Goal: Communication & Community: Share content

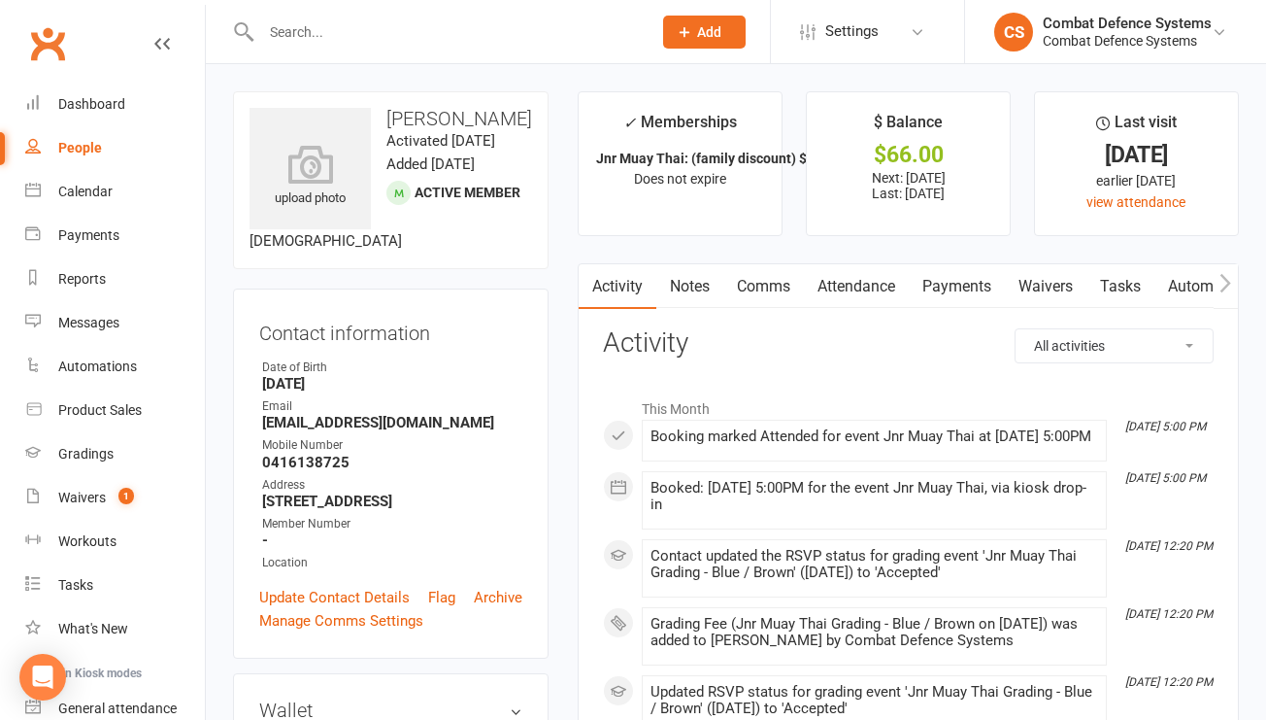
click at [343, 30] on input "text" at bounding box center [446, 31] width 383 height 27
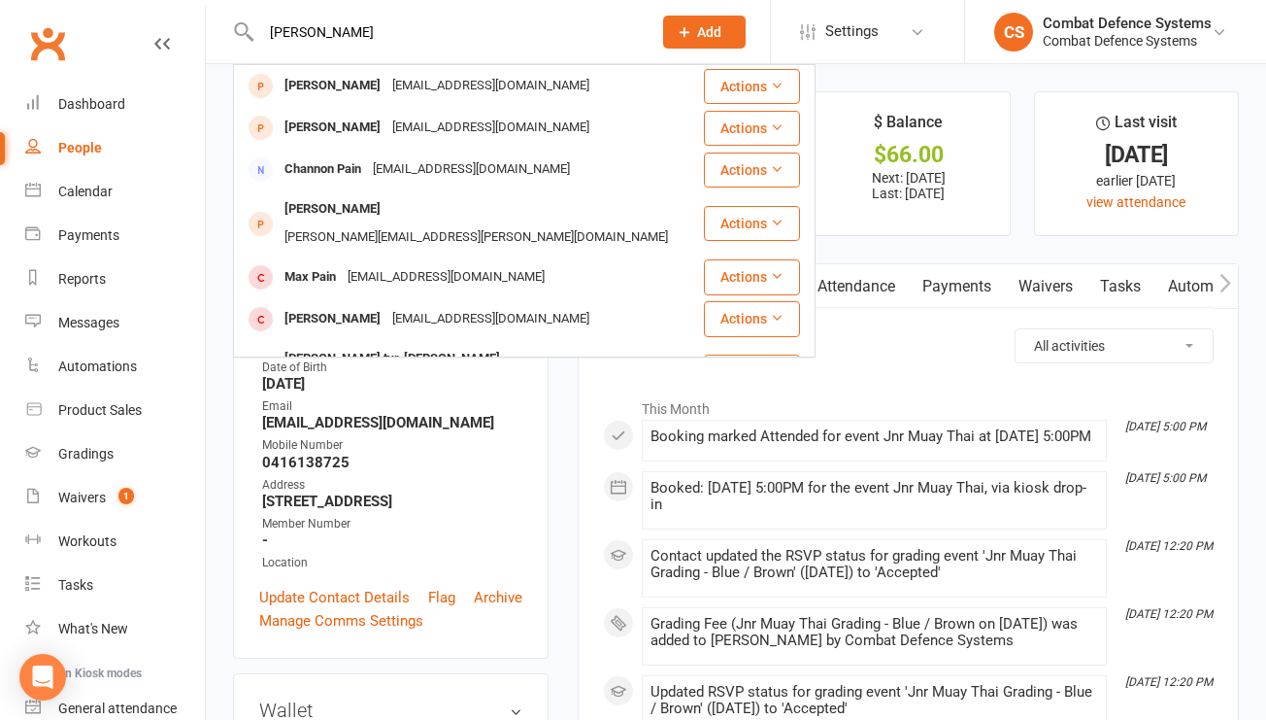
type input "[PERSON_NAME]"
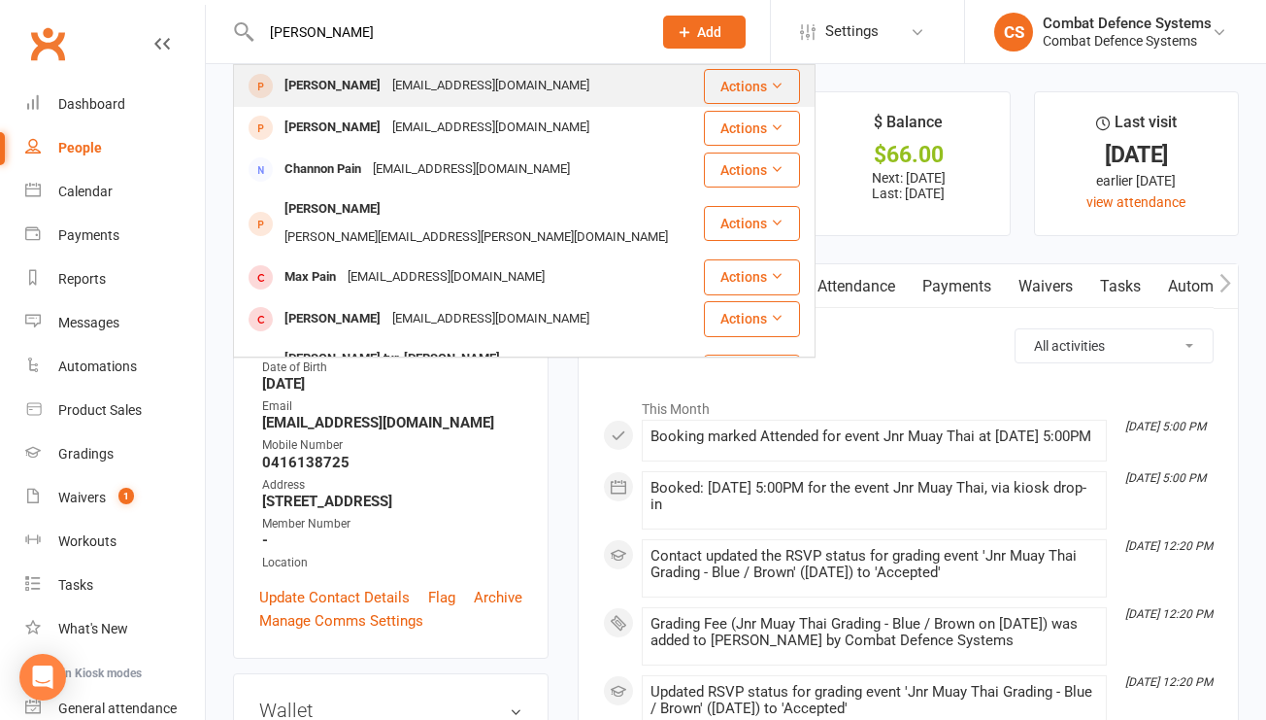
drag, startPoint x: 343, startPoint y: 30, endPoint x: 351, endPoint y: 90, distance: 60.7
click at [351, 90] on div "[PERSON_NAME]" at bounding box center [333, 86] width 108 height 28
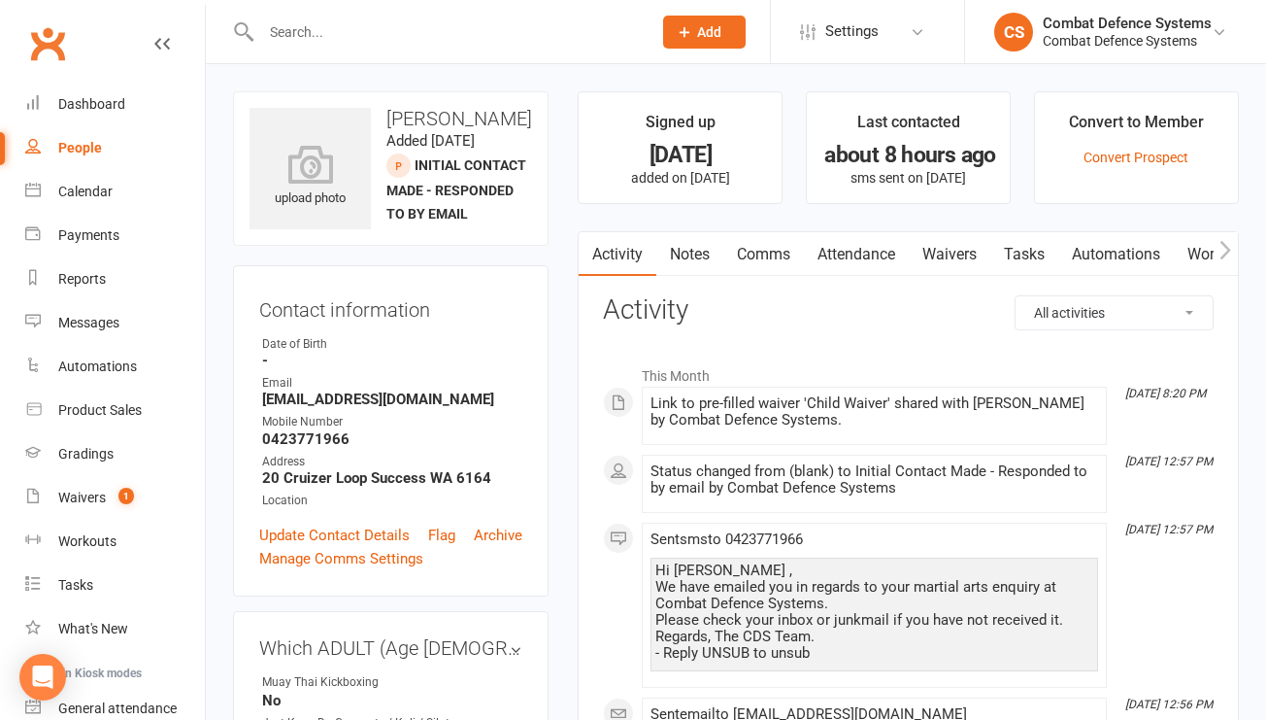
click at [957, 253] on link "Waivers" at bounding box center [950, 254] width 82 height 45
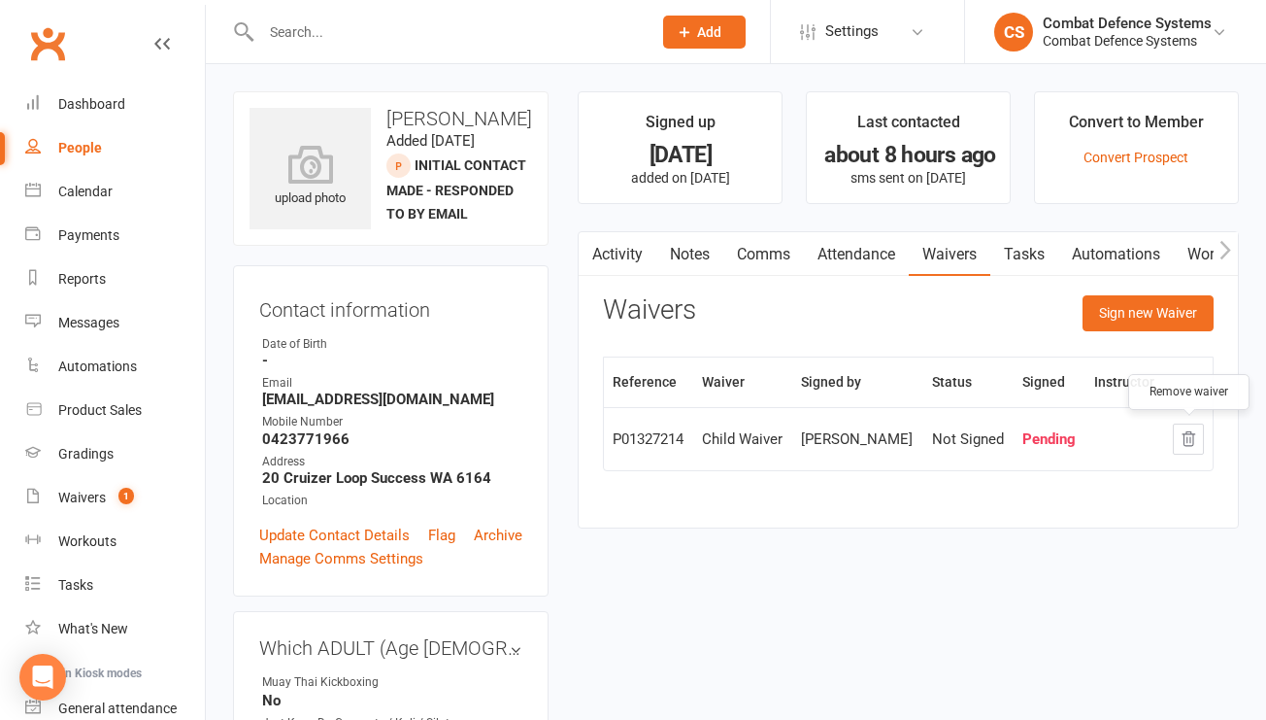
click at [1188, 438] on icon "button" at bounding box center [1189, 439] width 13 height 14
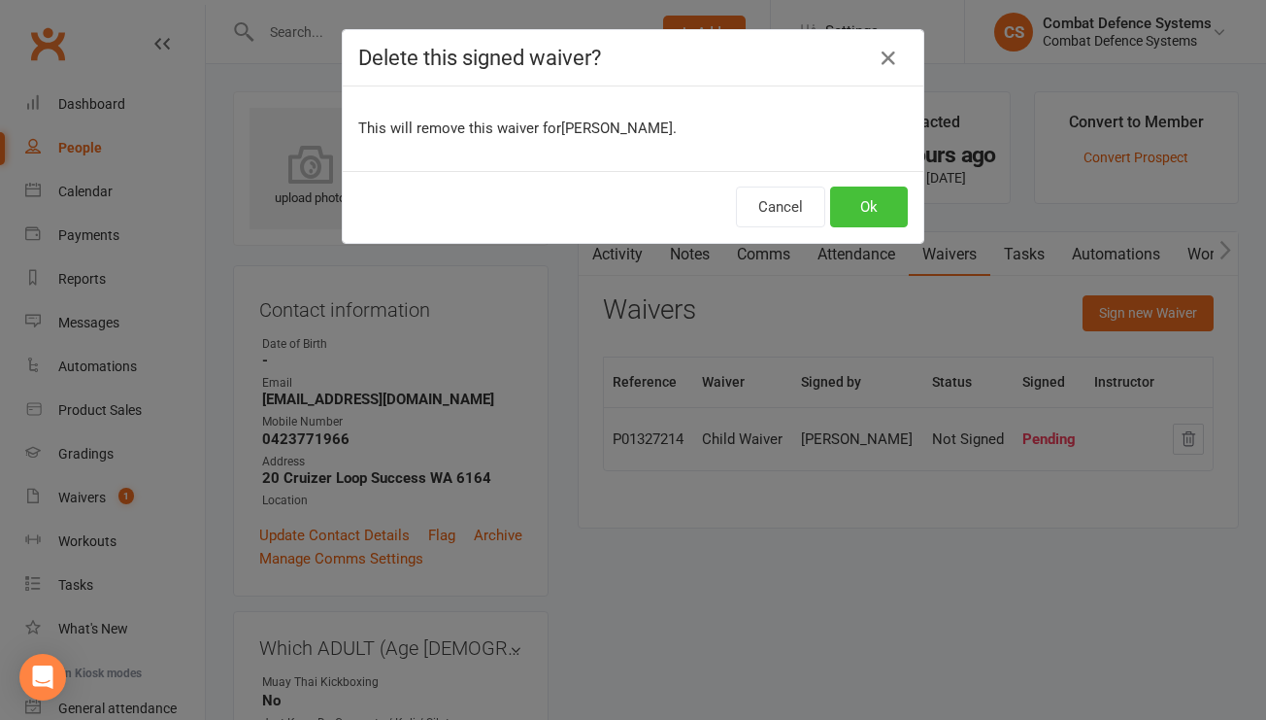
click at [869, 203] on button "Ok" at bounding box center [869, 206] width 78 height 41
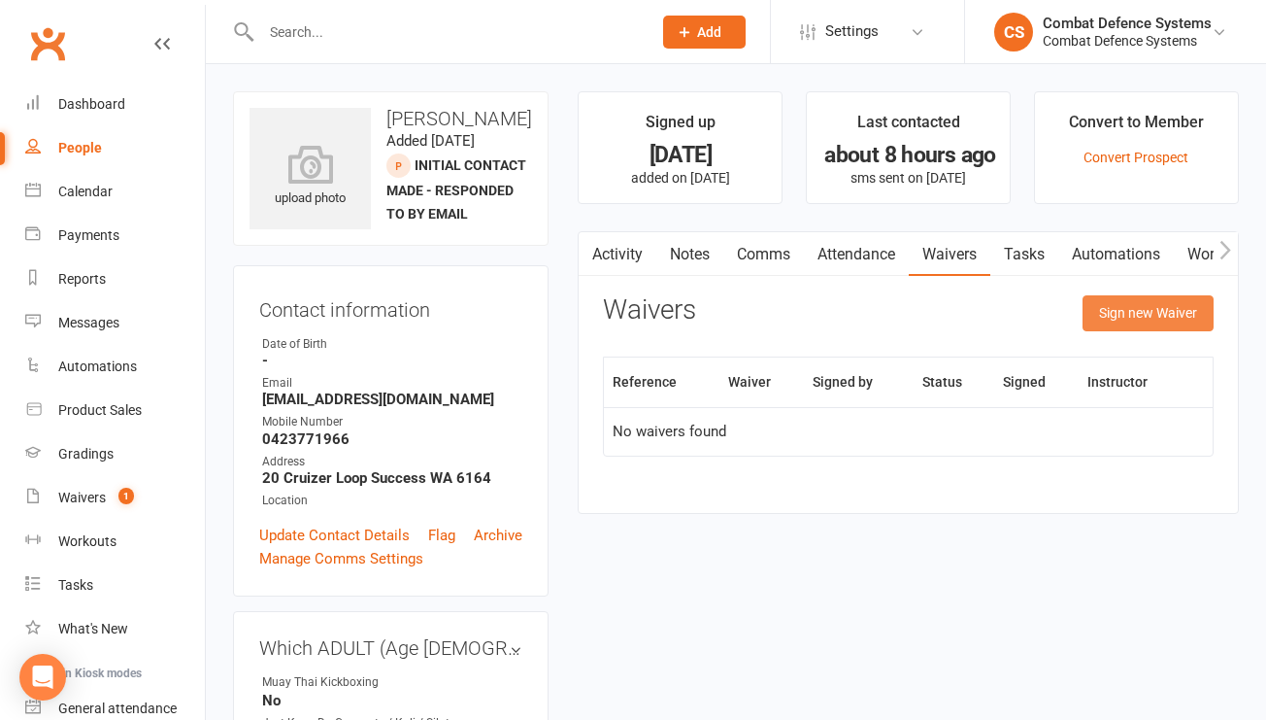
click at [1110, 320] on button "Sign new Waiver" at bounding box center [1148, 312] width 131 height 35
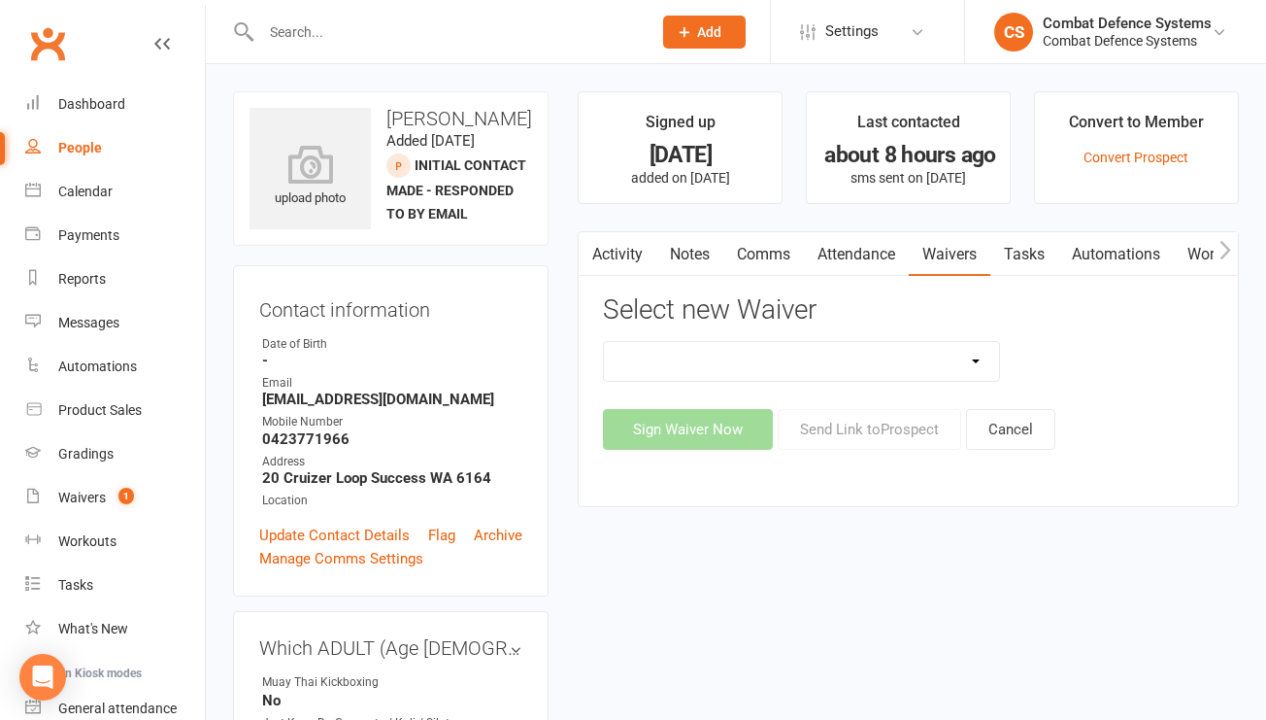
select select "5484"
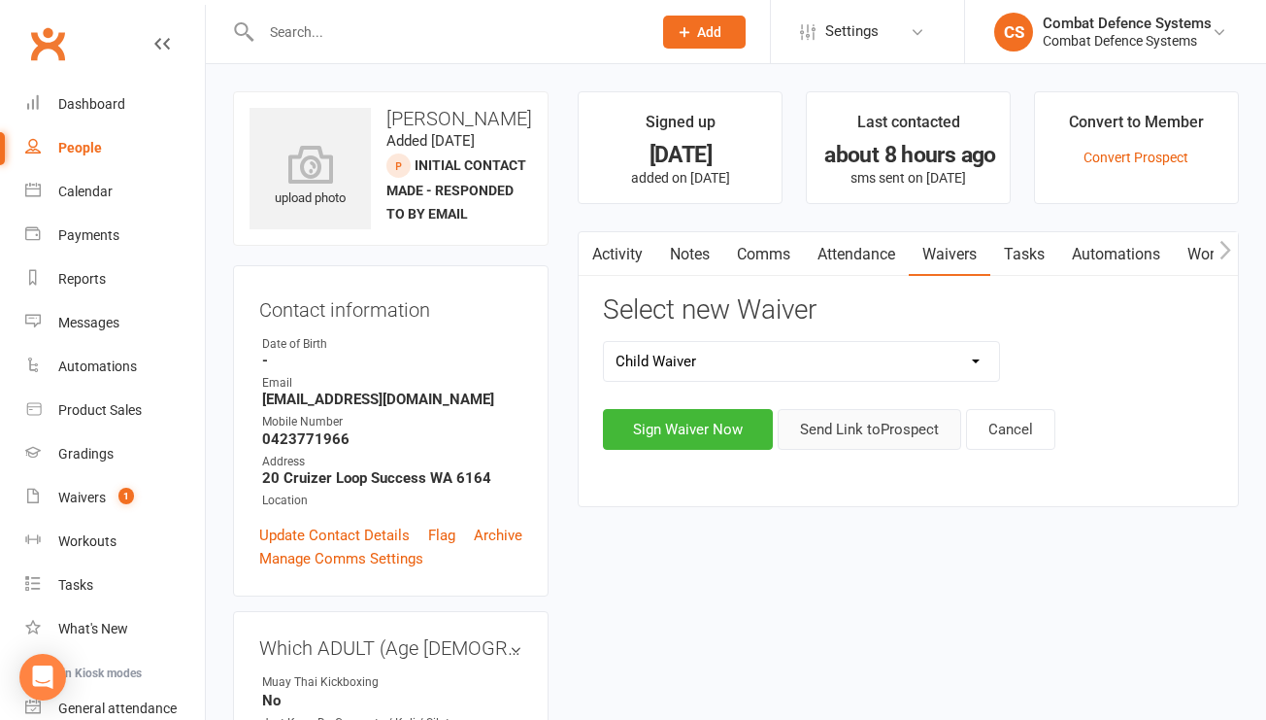
click at [840, 432] on button "Send Link to [GEOGRAPHIC_DATA]" at bounding box center [870, 429] width 184 height 41
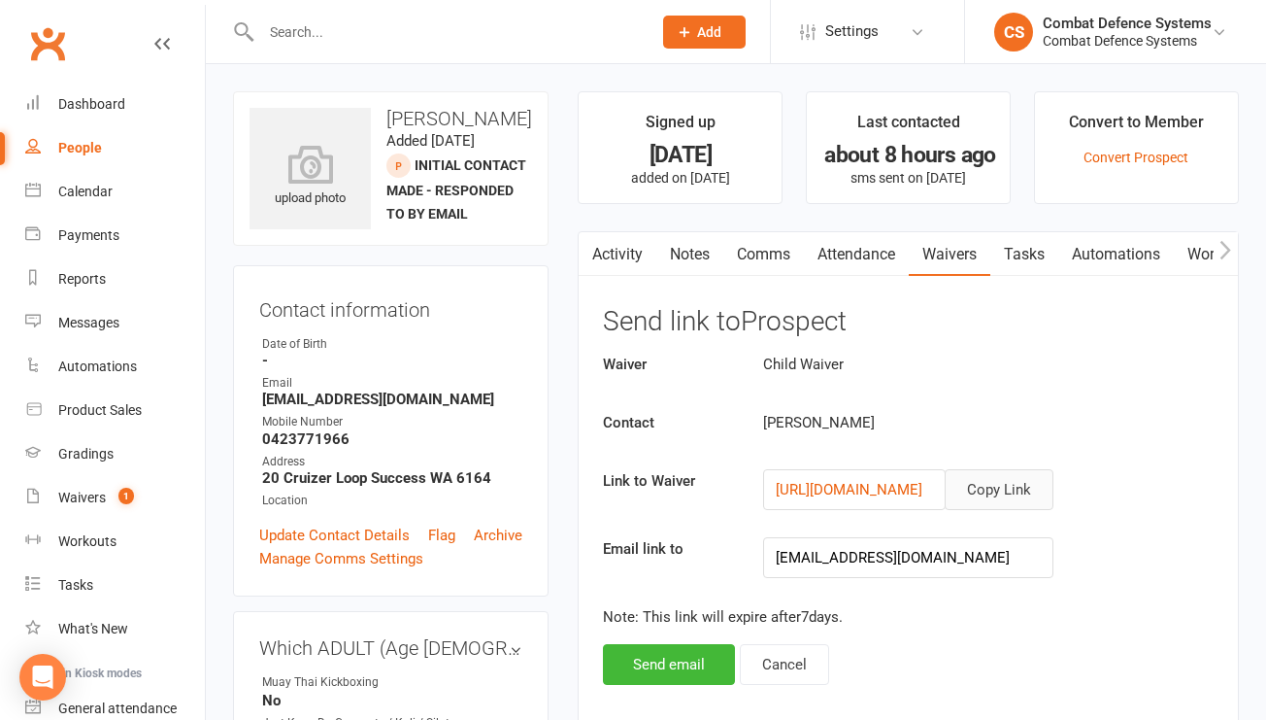
click at [983, 488] on button "Copy Link" at bounding box center [999, 489] width 109 height 41
click at [82, 144] on div "People" at bounding box center [80, 148] width 44 height 16
select select "100"
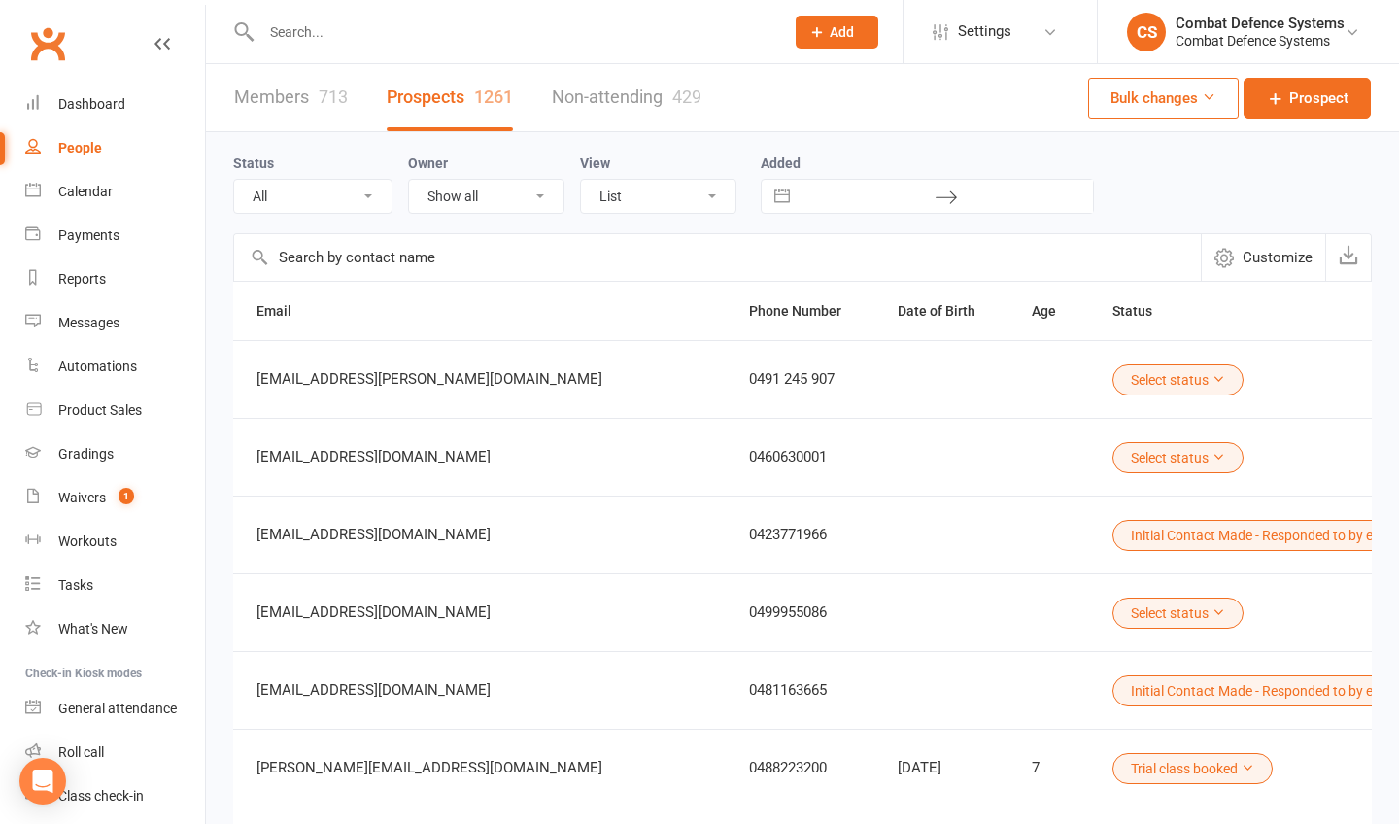
scroll to position [0, 658]
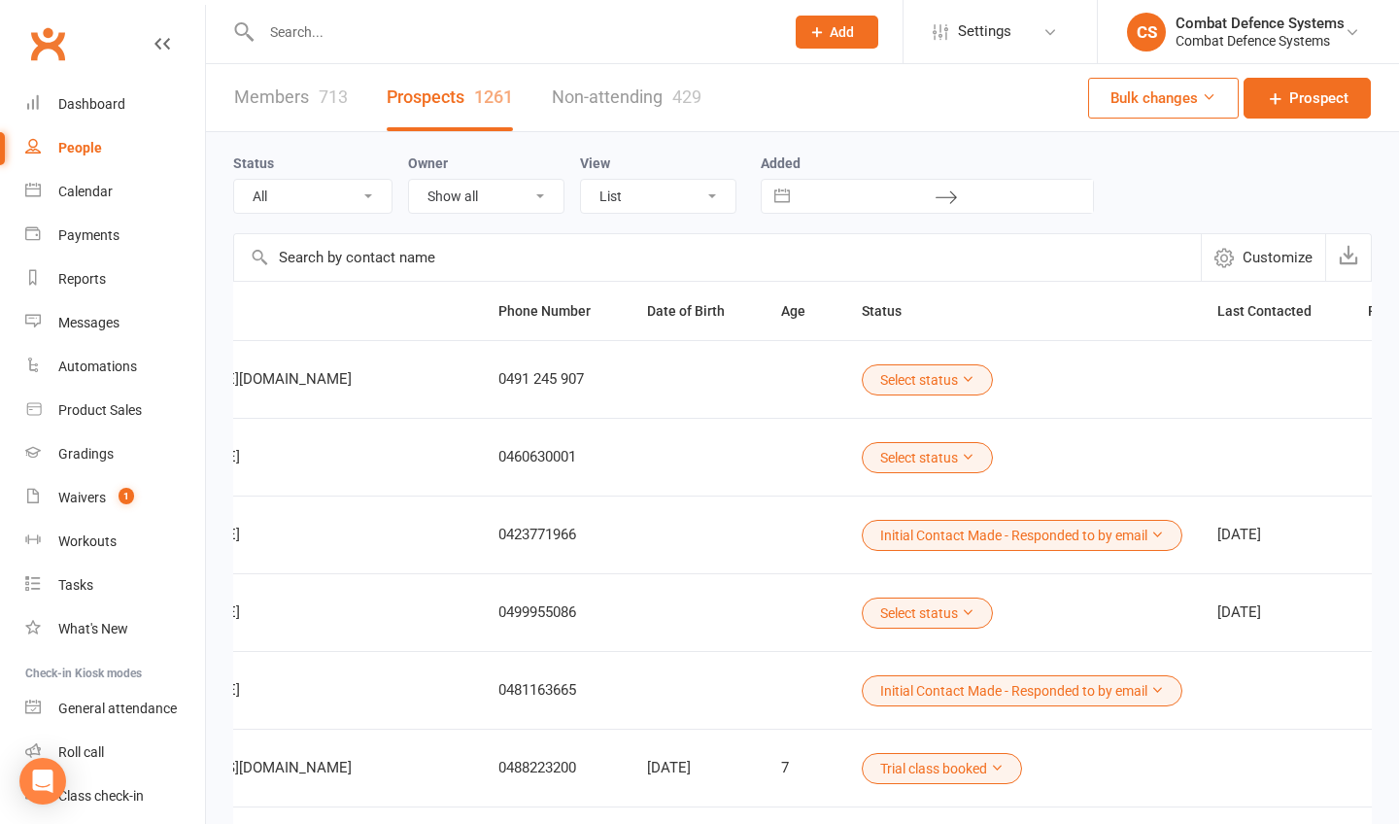
click at [1150, 531] on icon at bounding box center [1157, 534] width 14 height 14
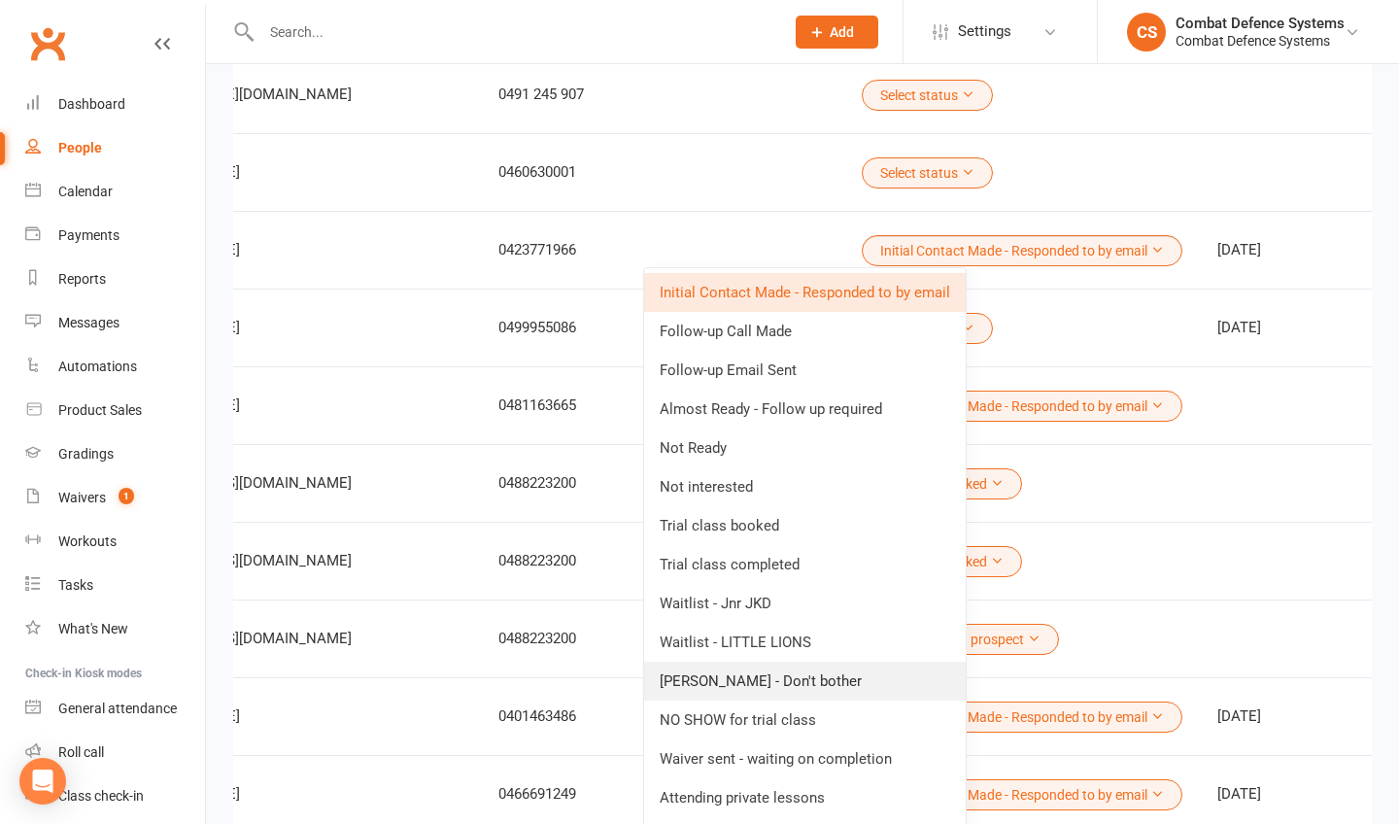
scroll to position [286, 0]
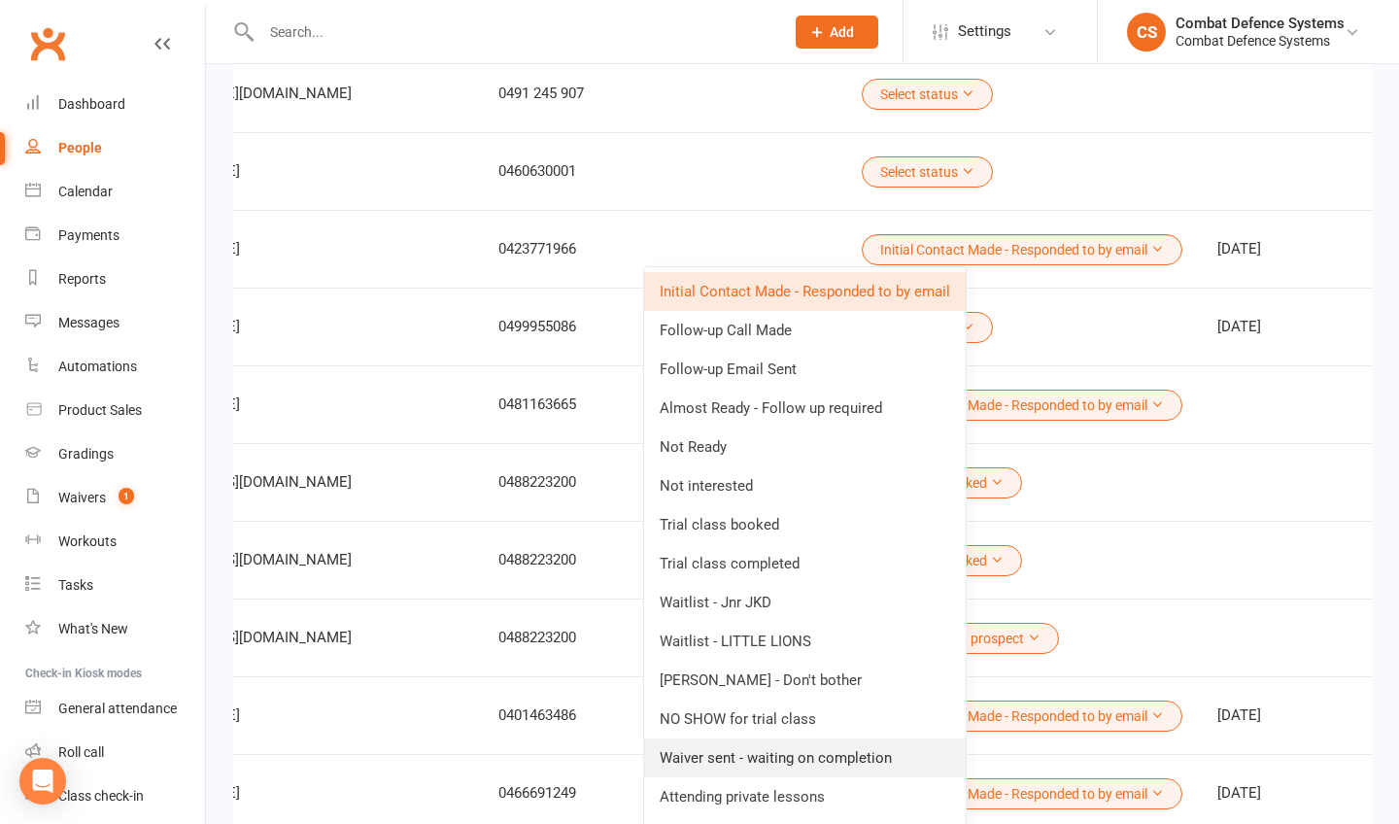
click at [801, 719] on link "Waiver sent - waiting on completion" at bounding box center [804, 757] width 321 height 39
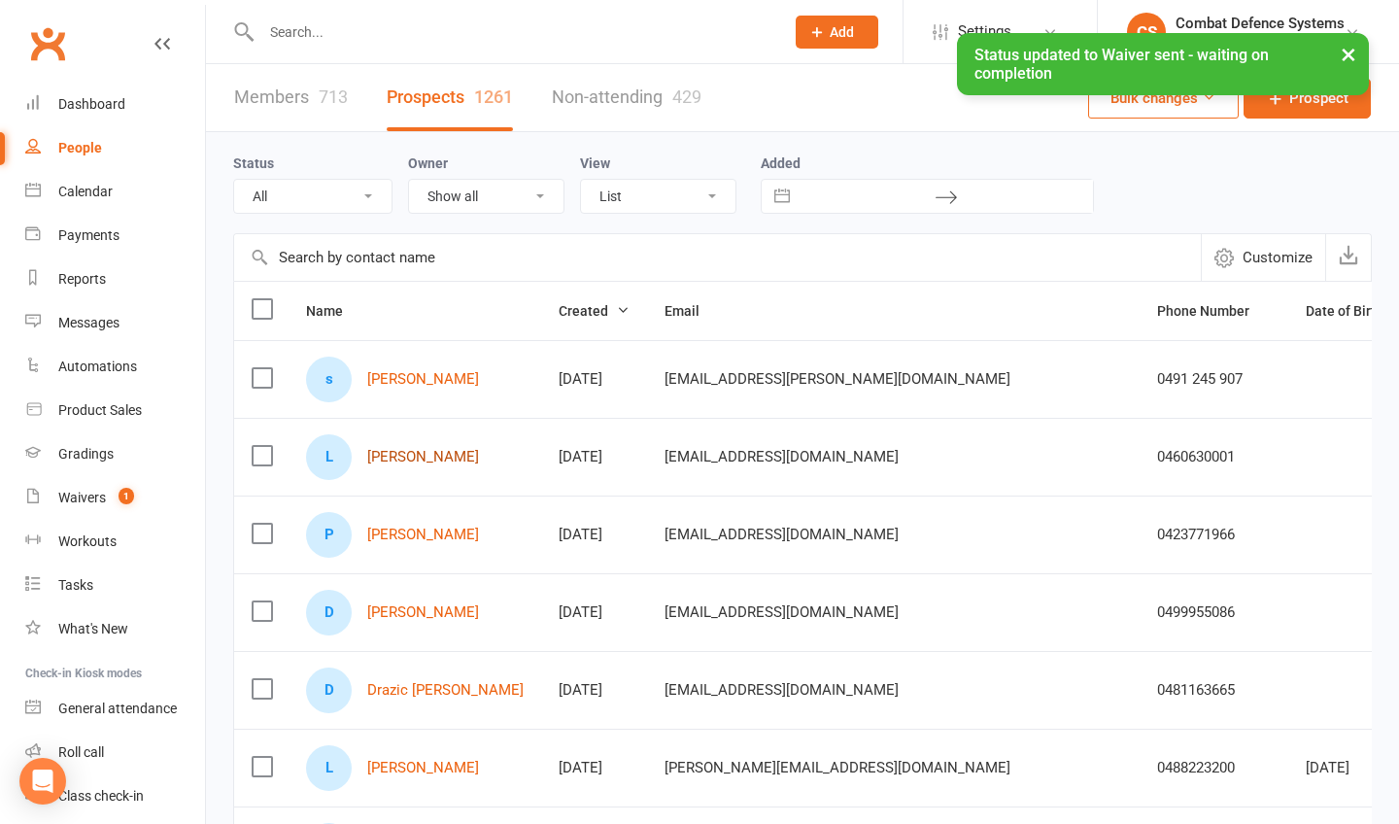
scroll to position [0, 0]
click at [422, 455] on link "[PERSON_NAME]" at bounding box center [423, 457] width 112 height 17
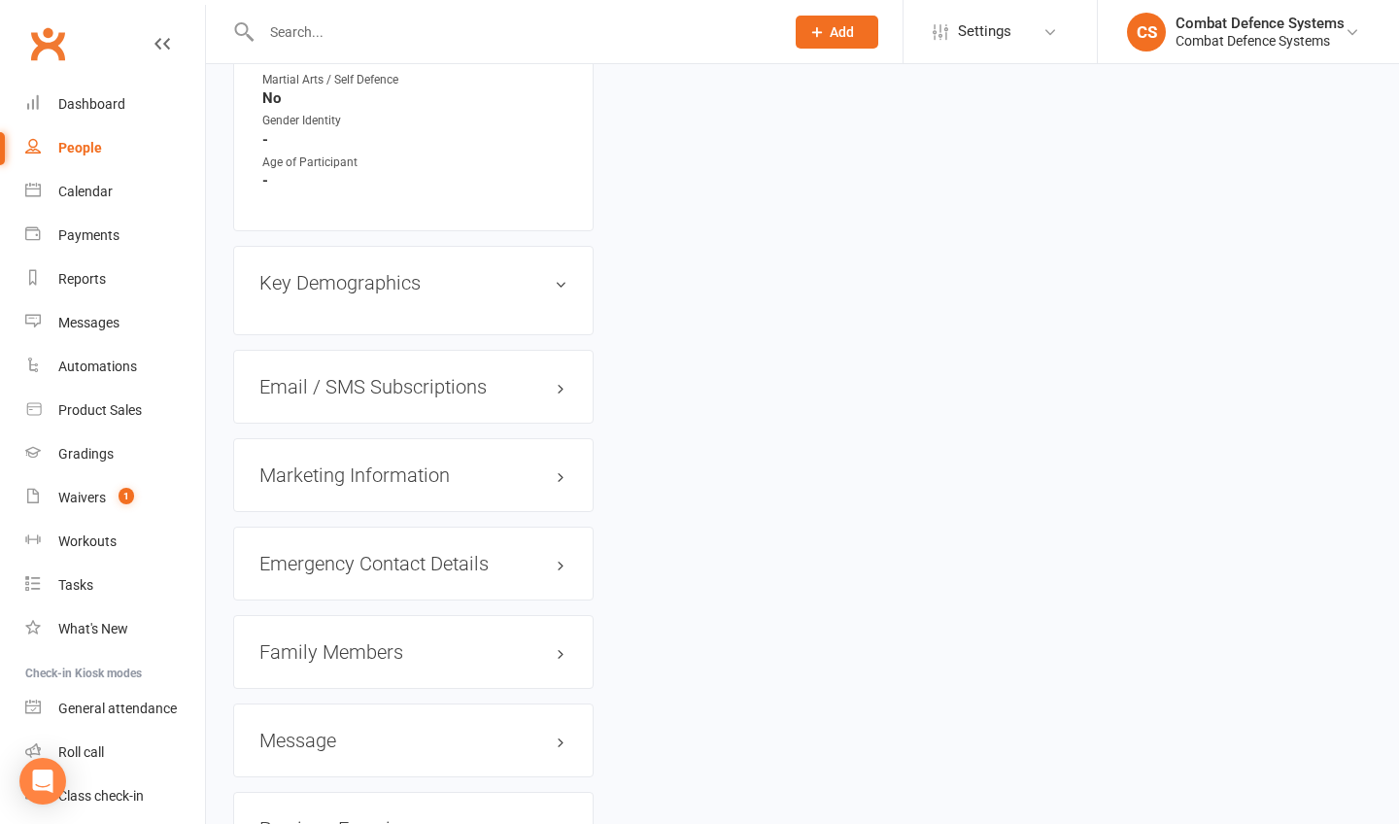
scroll to position [1568, 0]
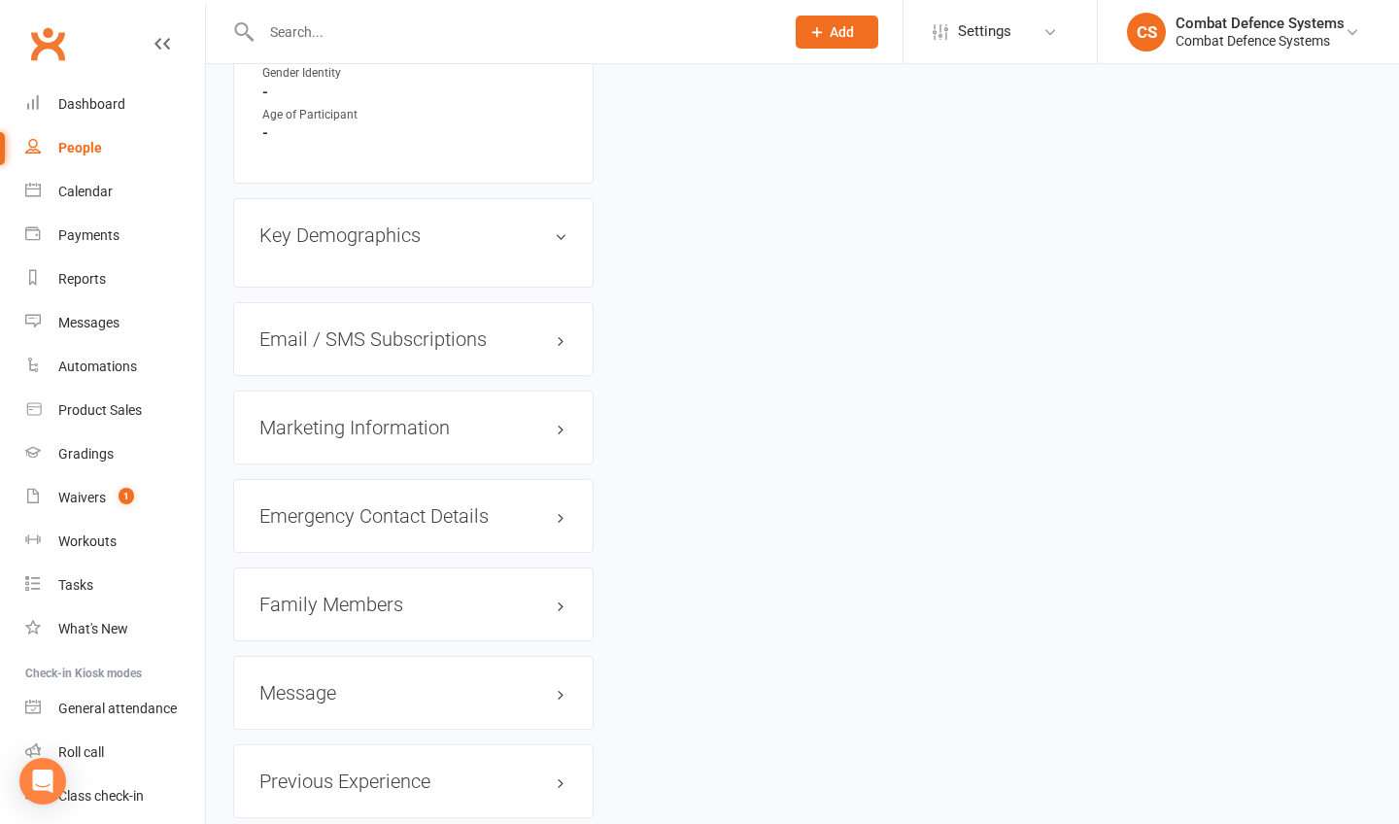
click at [348, 593] on h3 "Family Members" at bounding box center [413, 603] width 308 height 21
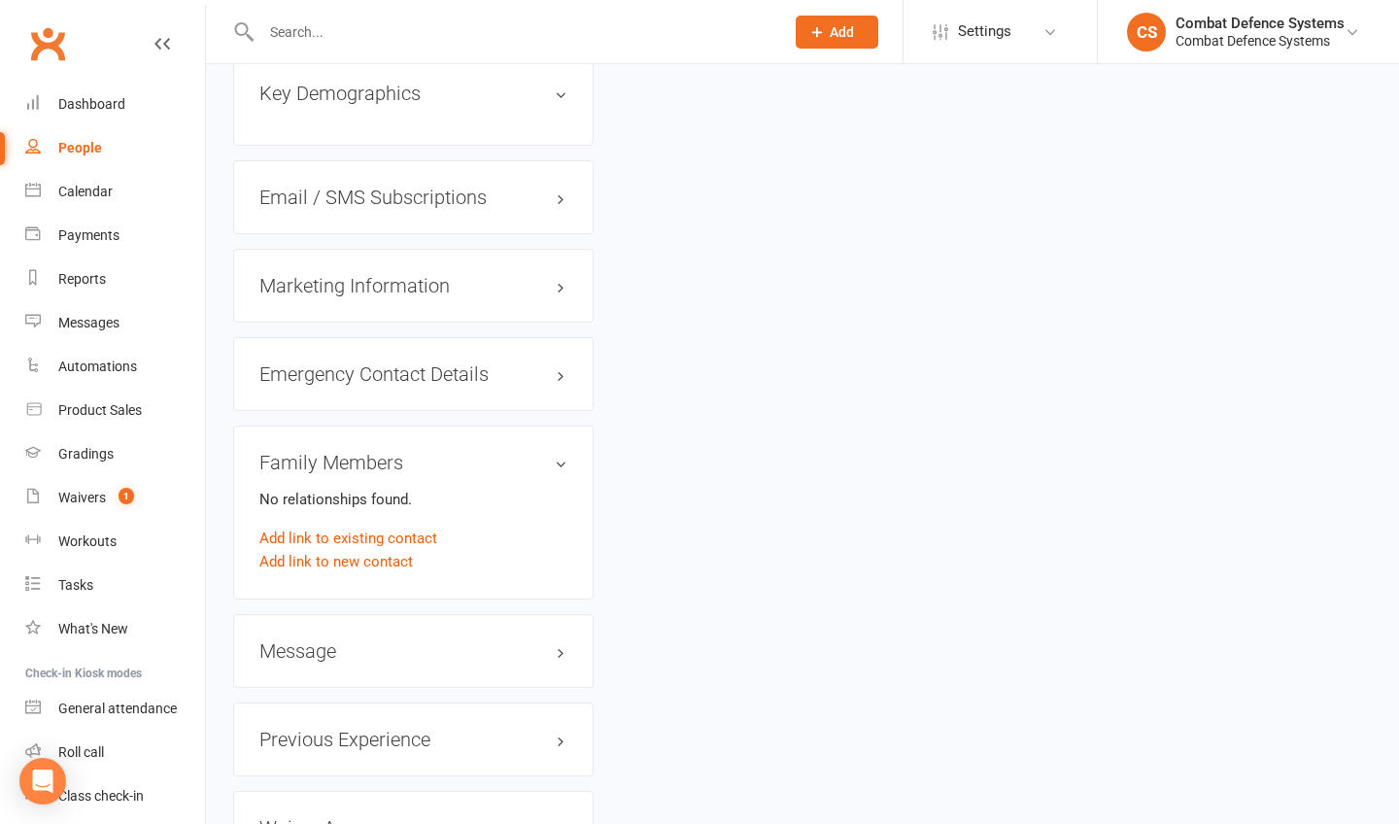
scroll to position [1712, 0]
click at [315, 638] on h3 "Message edit" at bounding box center [413, 648] width 308 height 21
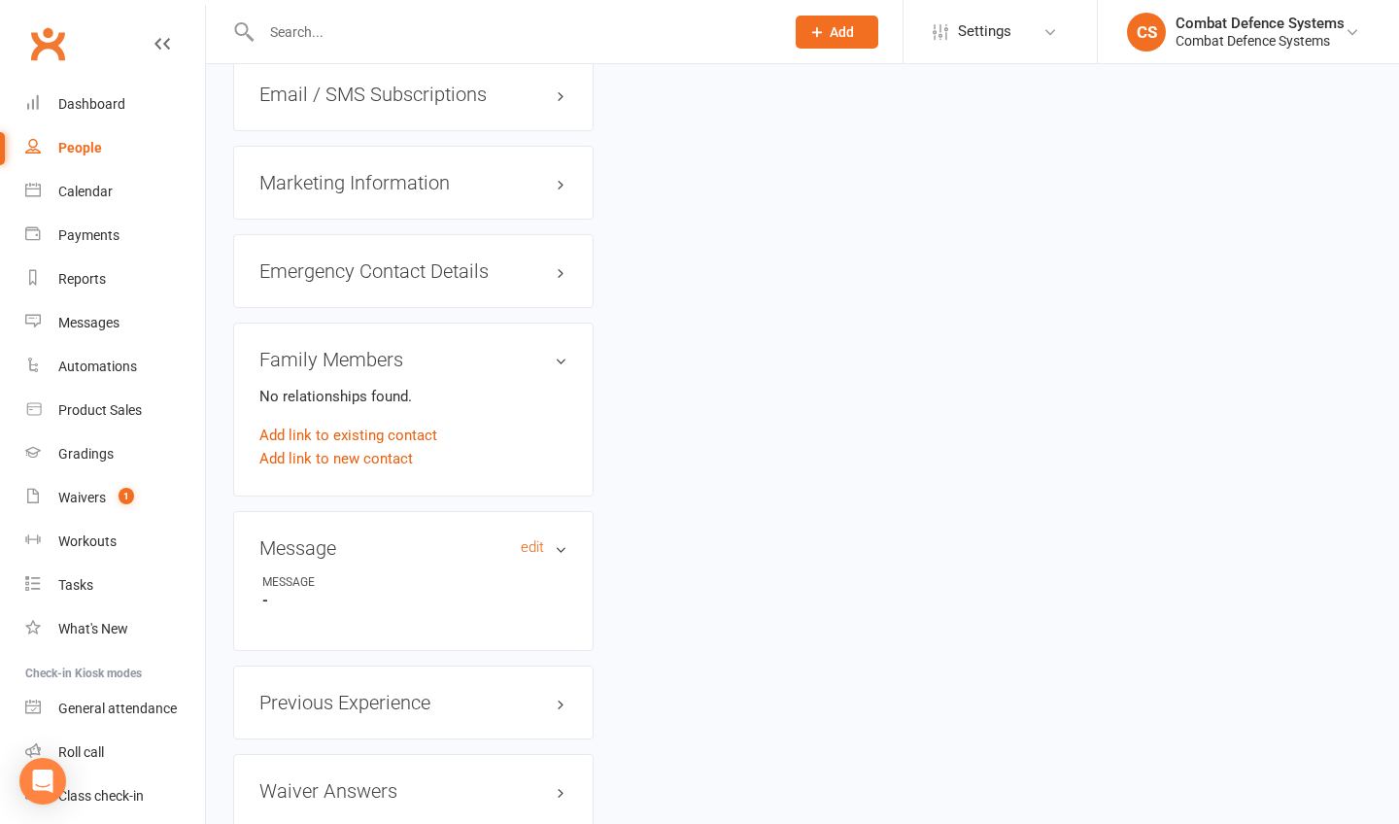
scroll to position [1876, 0]
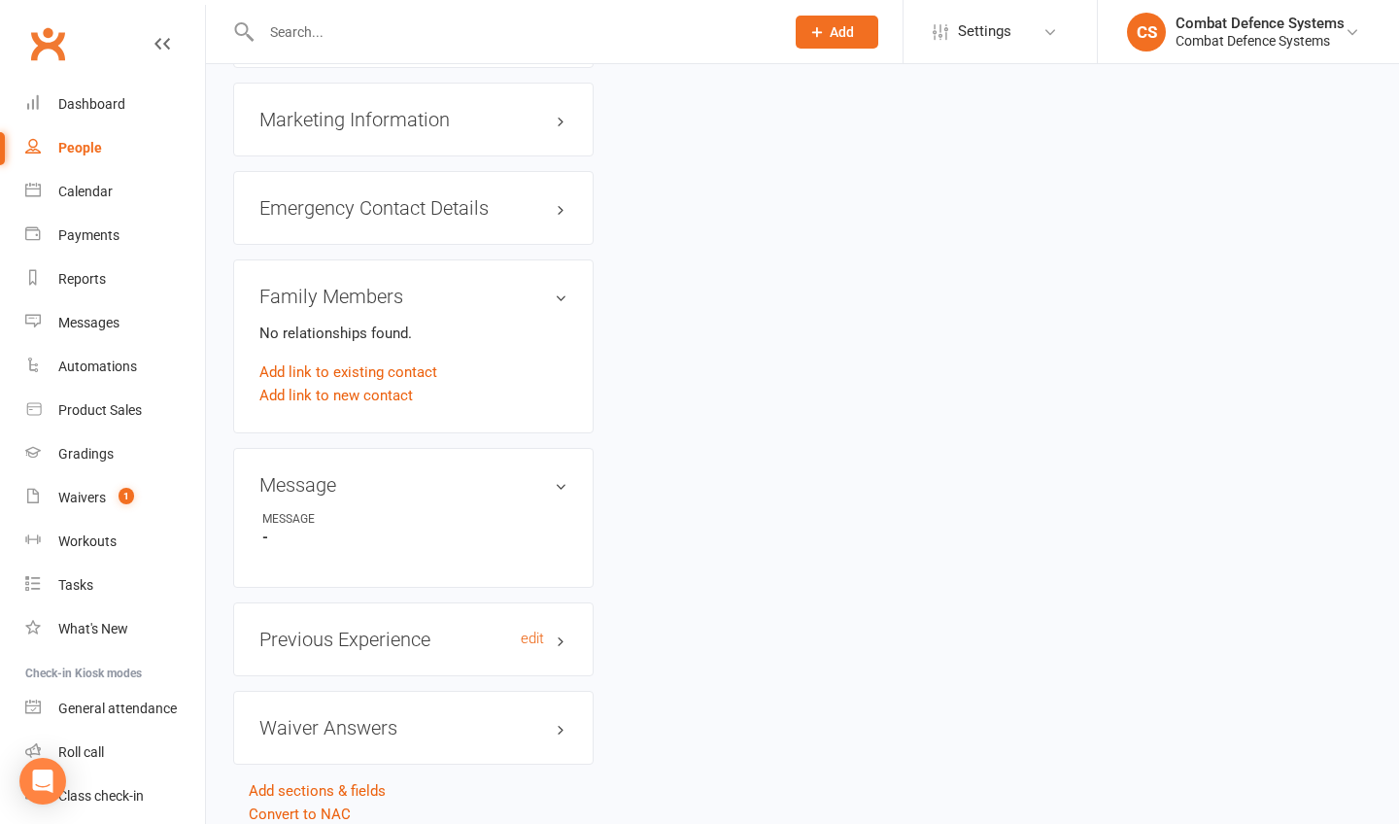
click at [318, 628] on h3 "Previous Experience edit" at bounding box center [413, 638] width 308 height 21
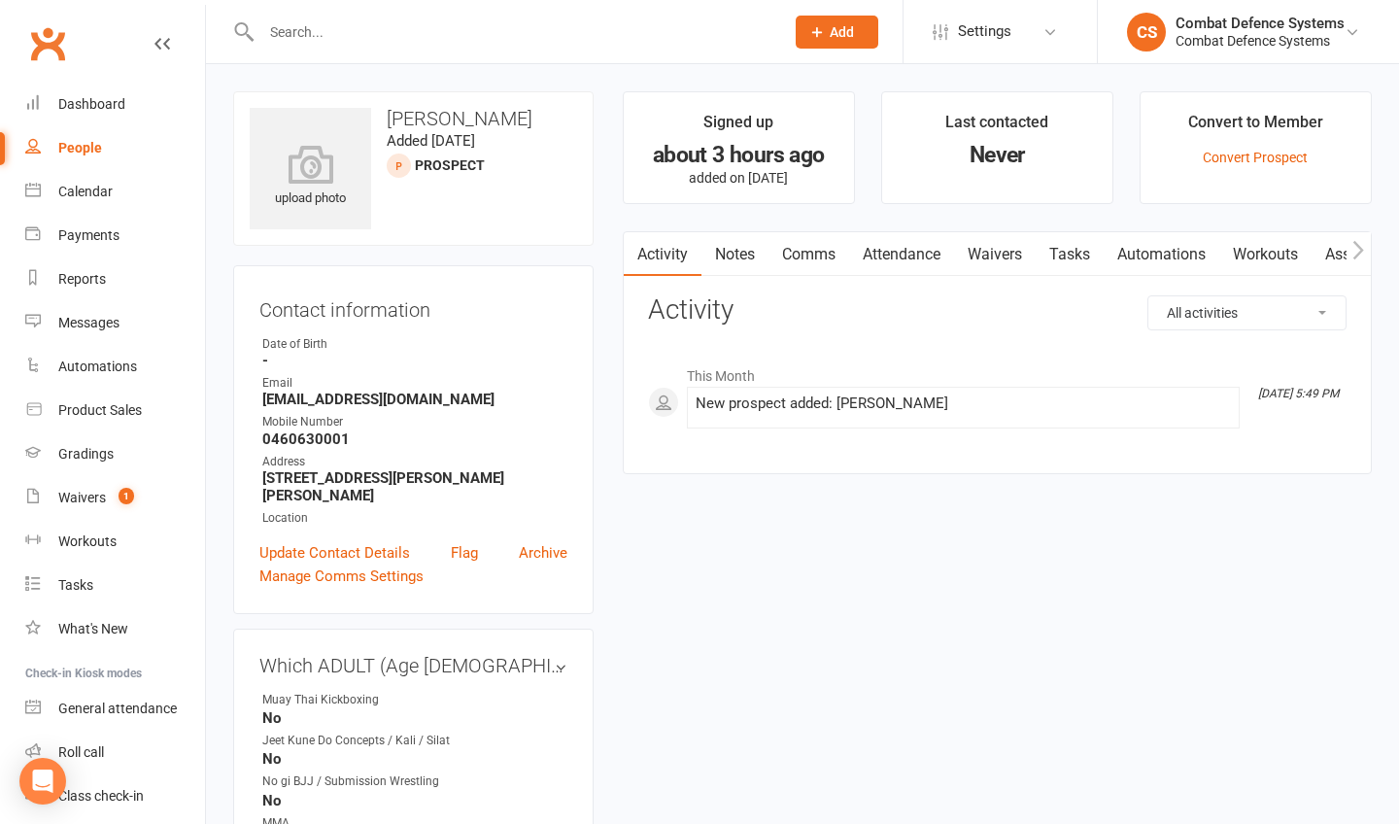
scroll to position [0, 0]
click at [795, 252] on link "Comms" at bounding box center [808, 254] width 81 height 45
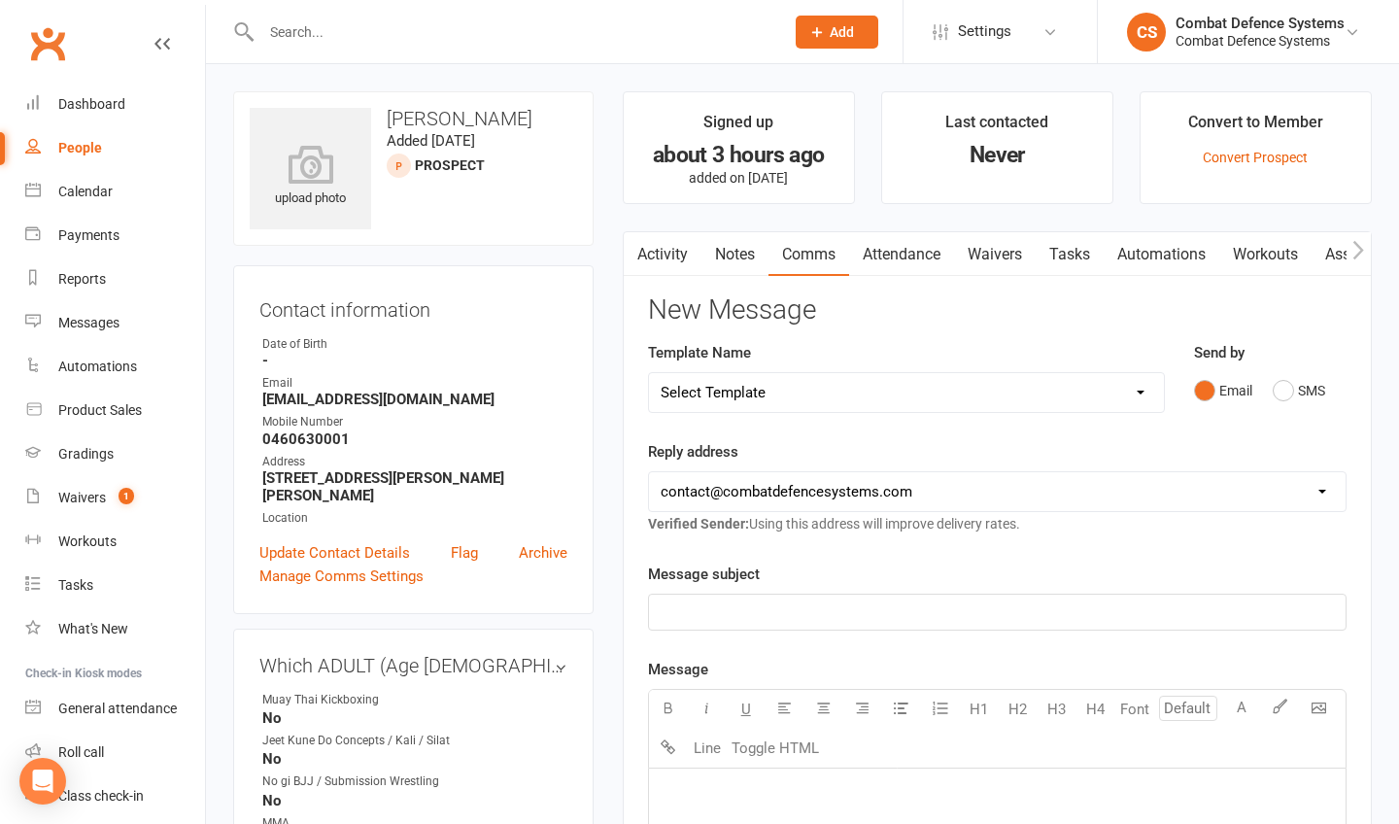
select select "13"
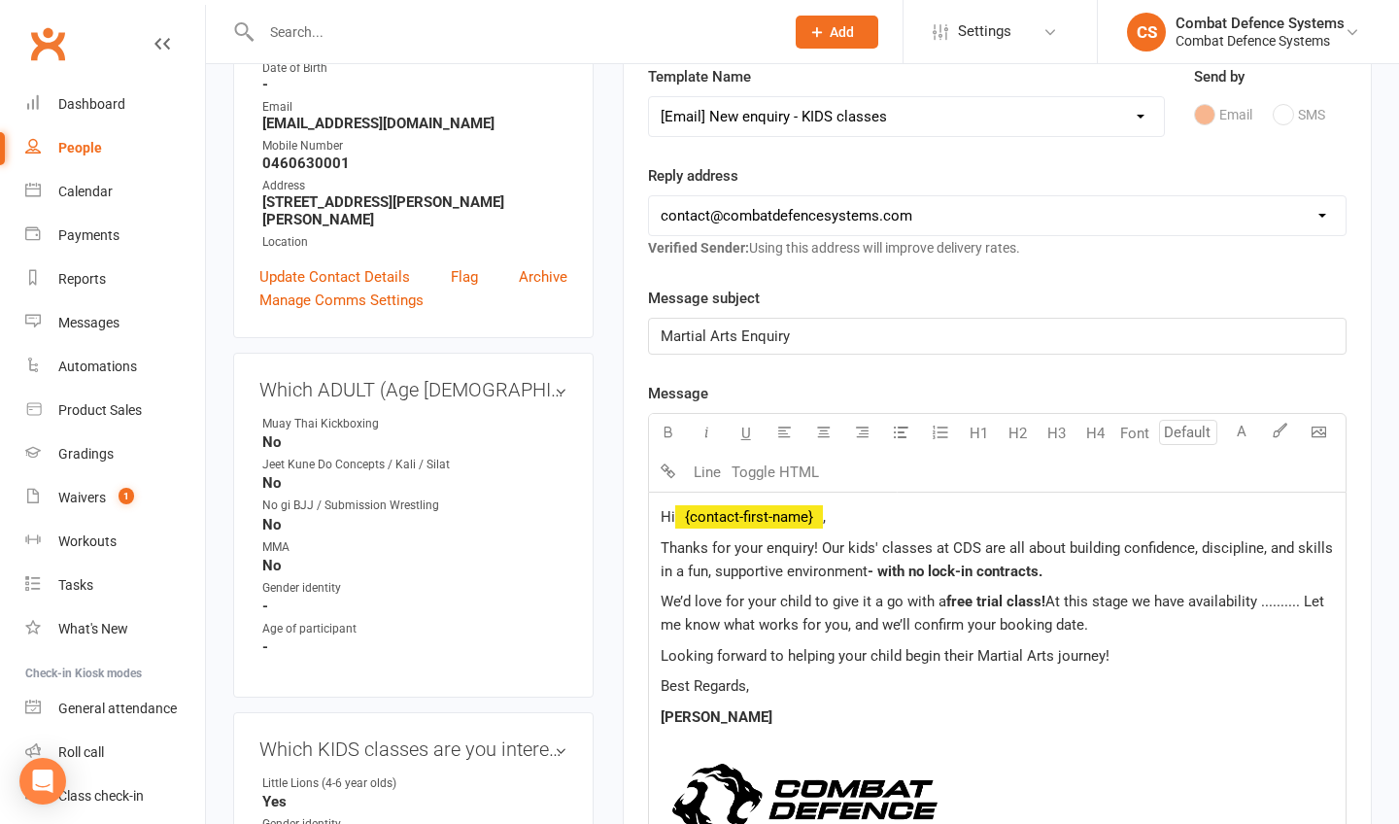
scroll to position [281, 0]
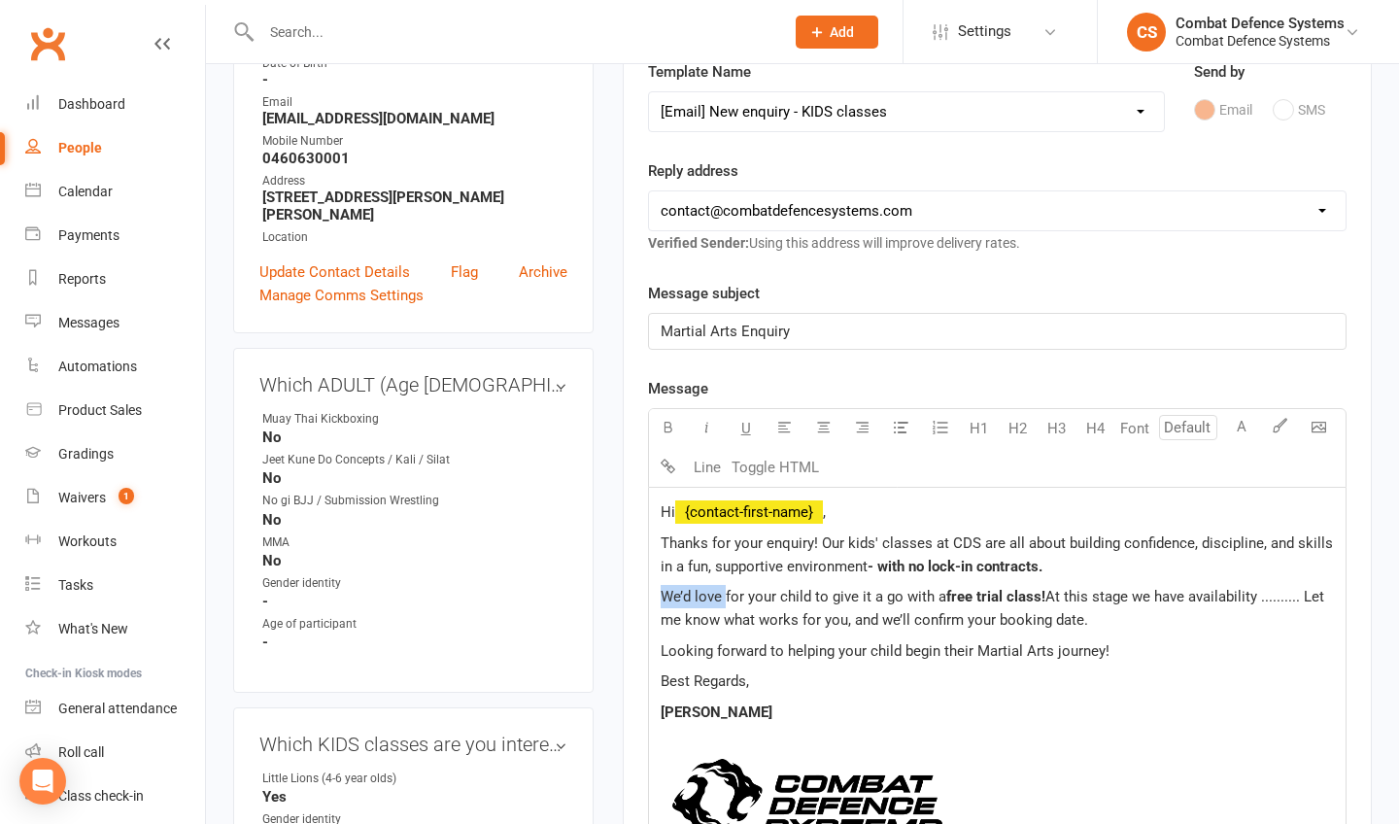
drag, startPoint x: 723, startPoint y: 593, endPoint x: 634, endPoint y: 589, distance: 88.5
click at [634, 589] on div "Activity Notes Comms Attendance Waivers Tasks Automations Workouts Assessments …" at bounding box center [997, 651] width 749 height 1403
click at [1043, 597] on span "At this stage we have availability .......... Let me know what works for you, a…" at bounding box center [993, 608] width 667 height 41
click at [657, 598] on div "Hi ﻿ {contact-first-name} , Thanks for your enquiry! Our kids' classes at CDS a…" at bounding box center [997, 727] width 696 height 479
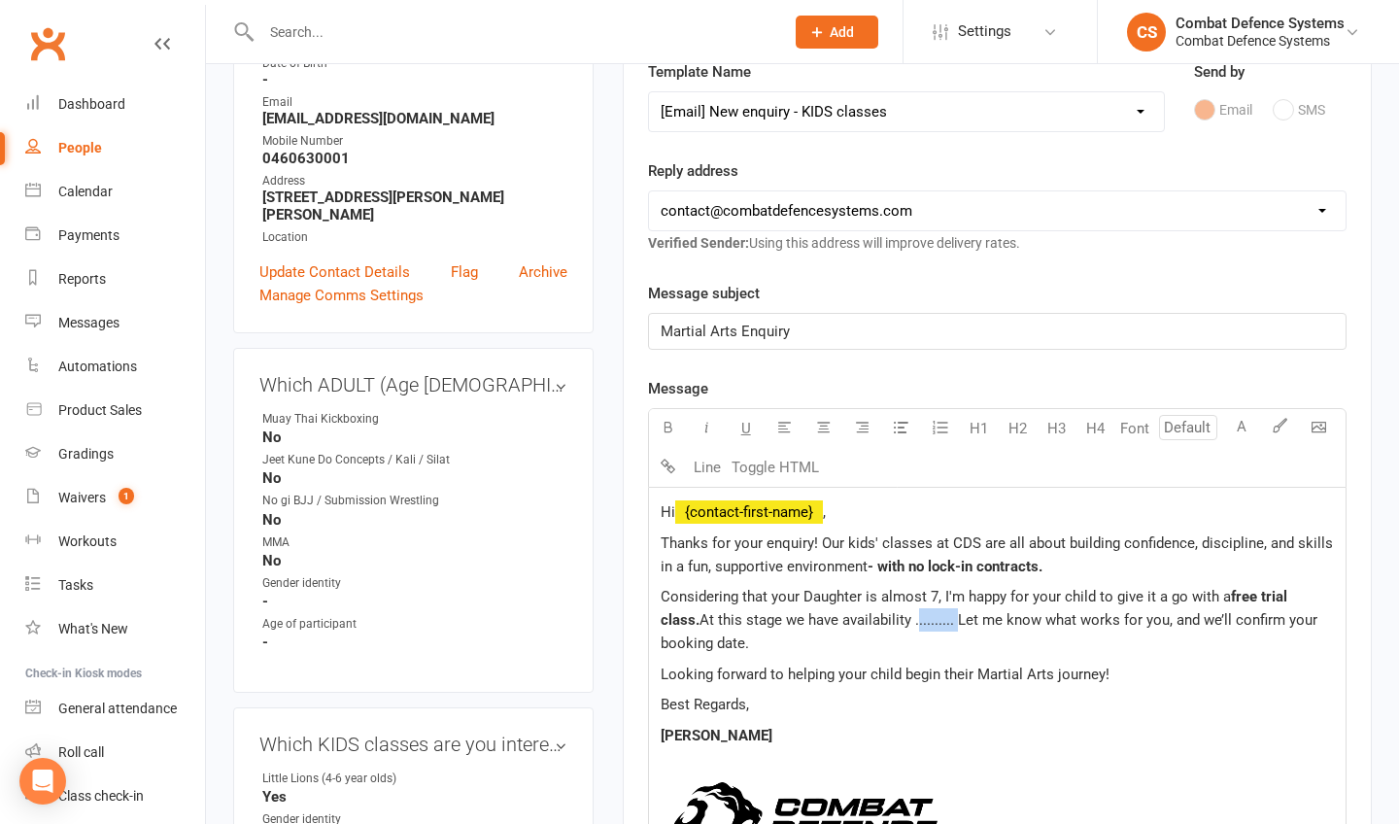
drag, startPoint x: 913, startPoint y: 623, endPoint x: 874, endPoint y: 621, distance: 38.9
click at [874, 621] on span "At this stage we have availability .......... Let me know what works for you, a…" at bounding box center [990, 631] width 660 height 41
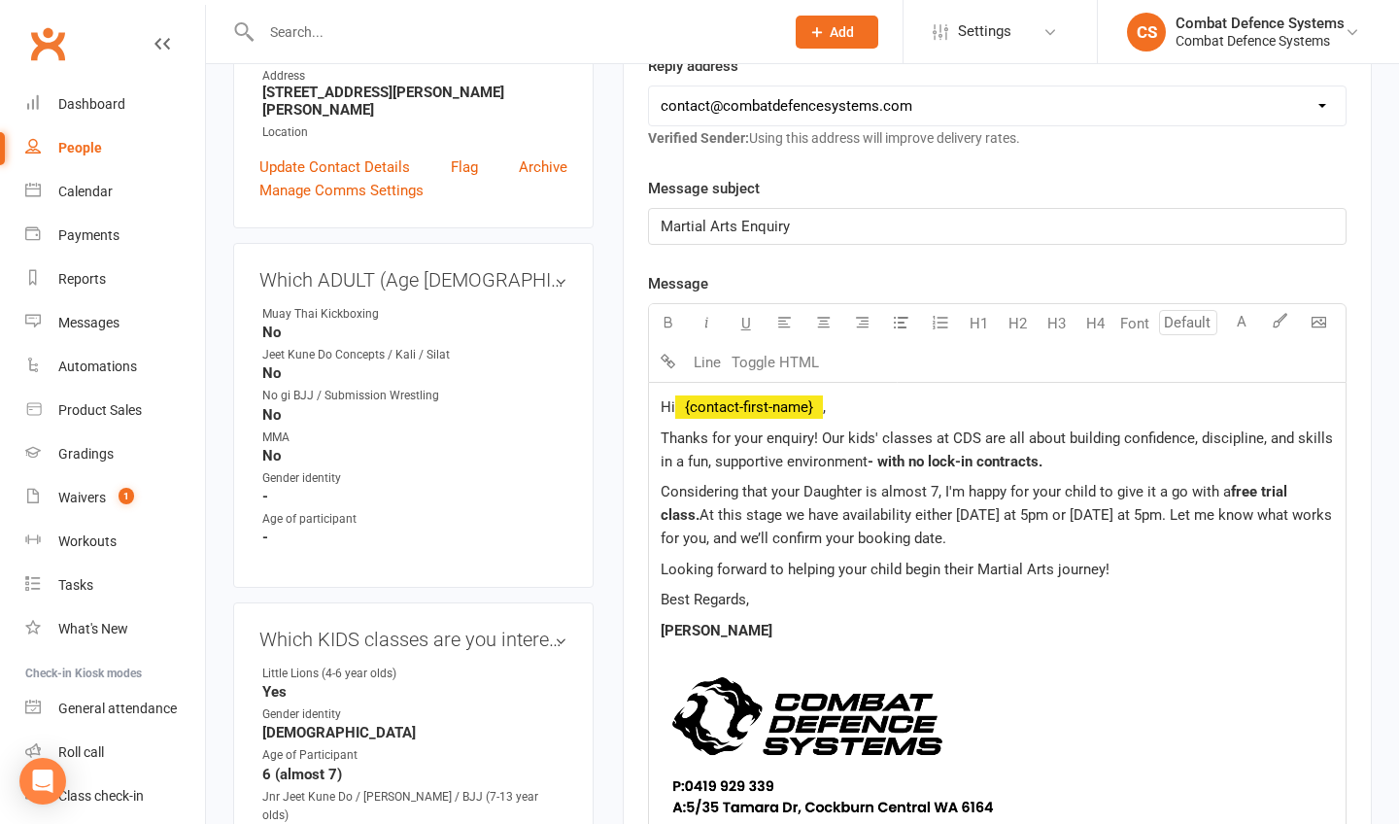
scroll to position [389, 0]
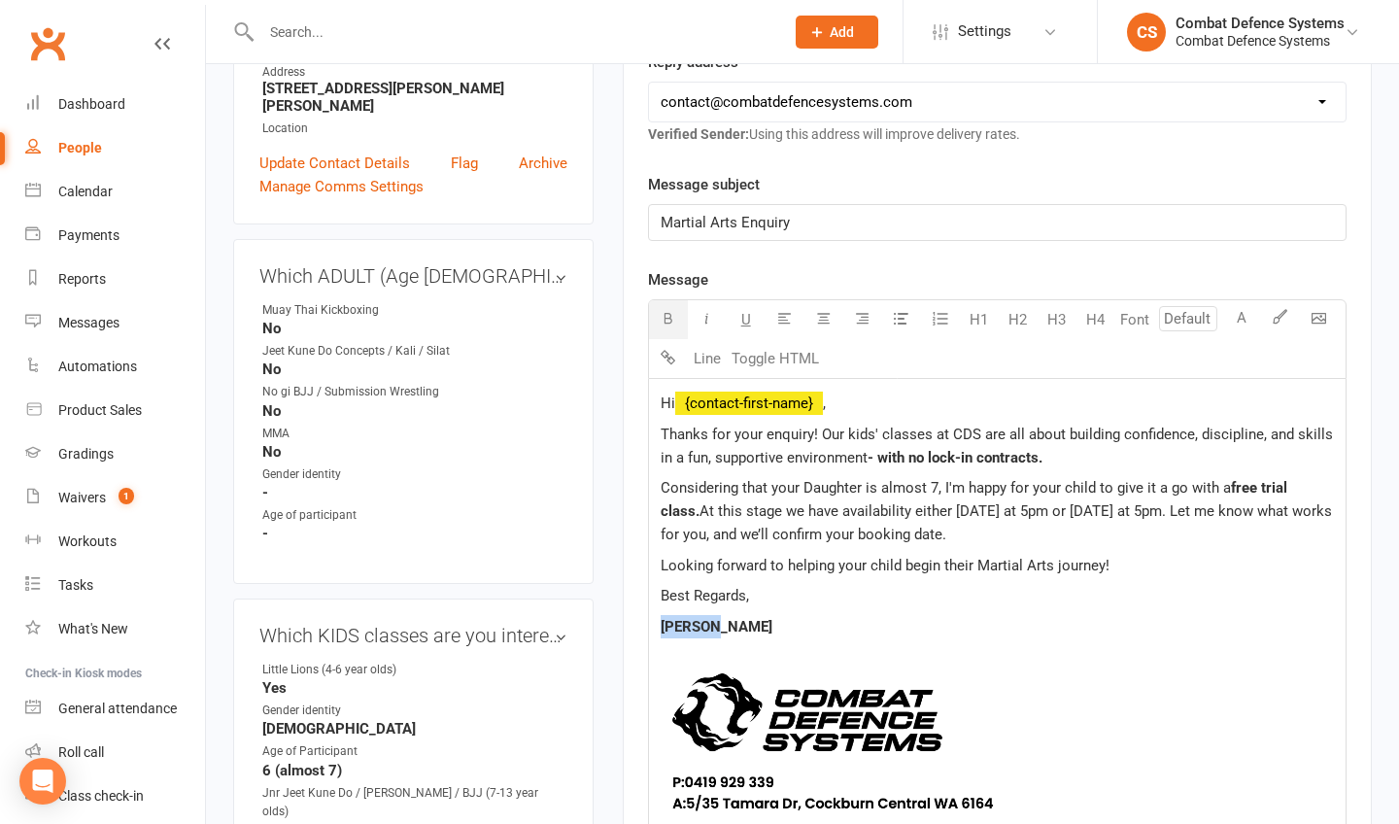
drag, startPoint x: 710, startPoint y: 624, endPoint x: 652, endPoint y: 624, distance: 58.3
click at [652, 624] on div "Hi ﻿ {contact-first-name} , Thanks for your enquiry! Our kids' classes at CDS a…" at bounding box center [997, 630] width 696 height 502
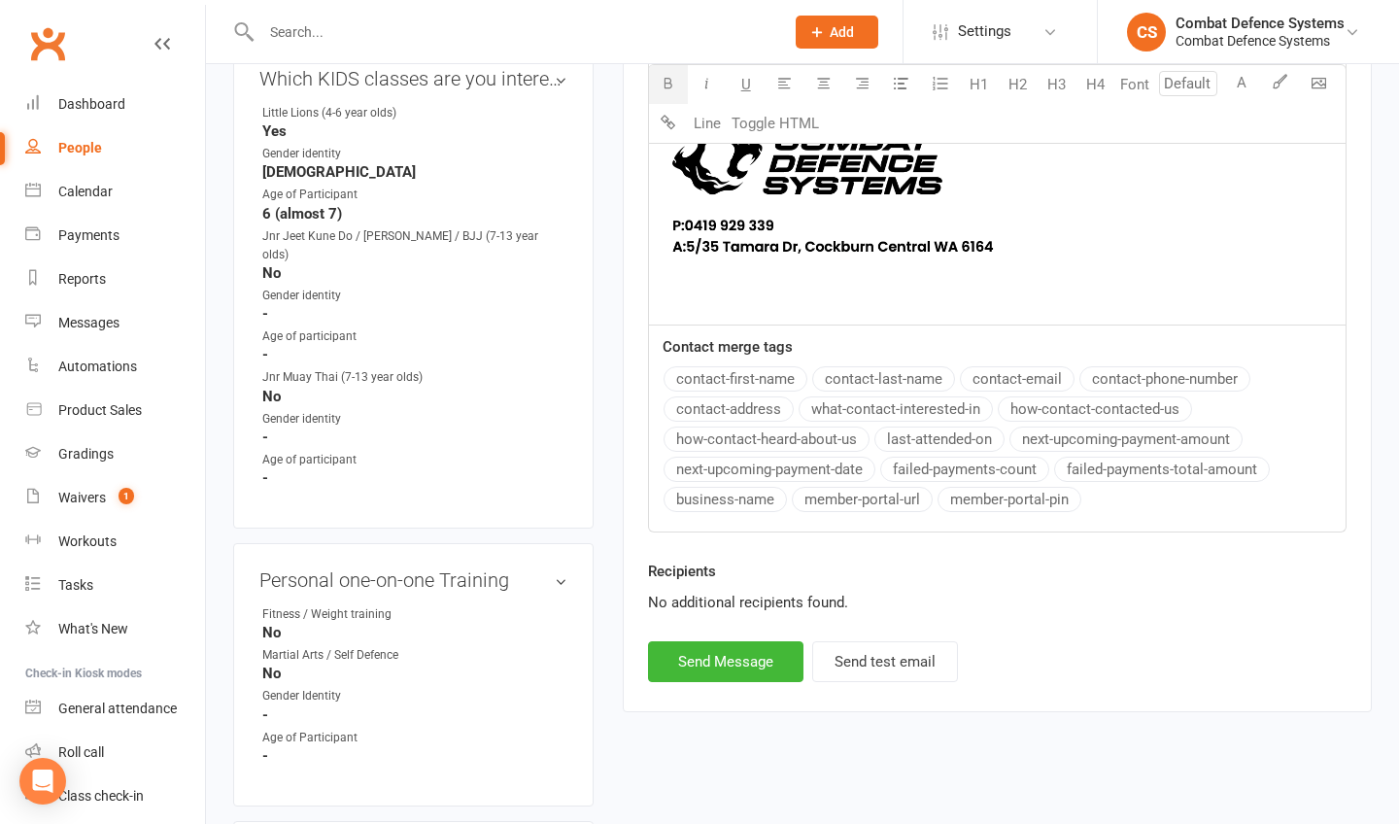
scroll to position [973, 0]
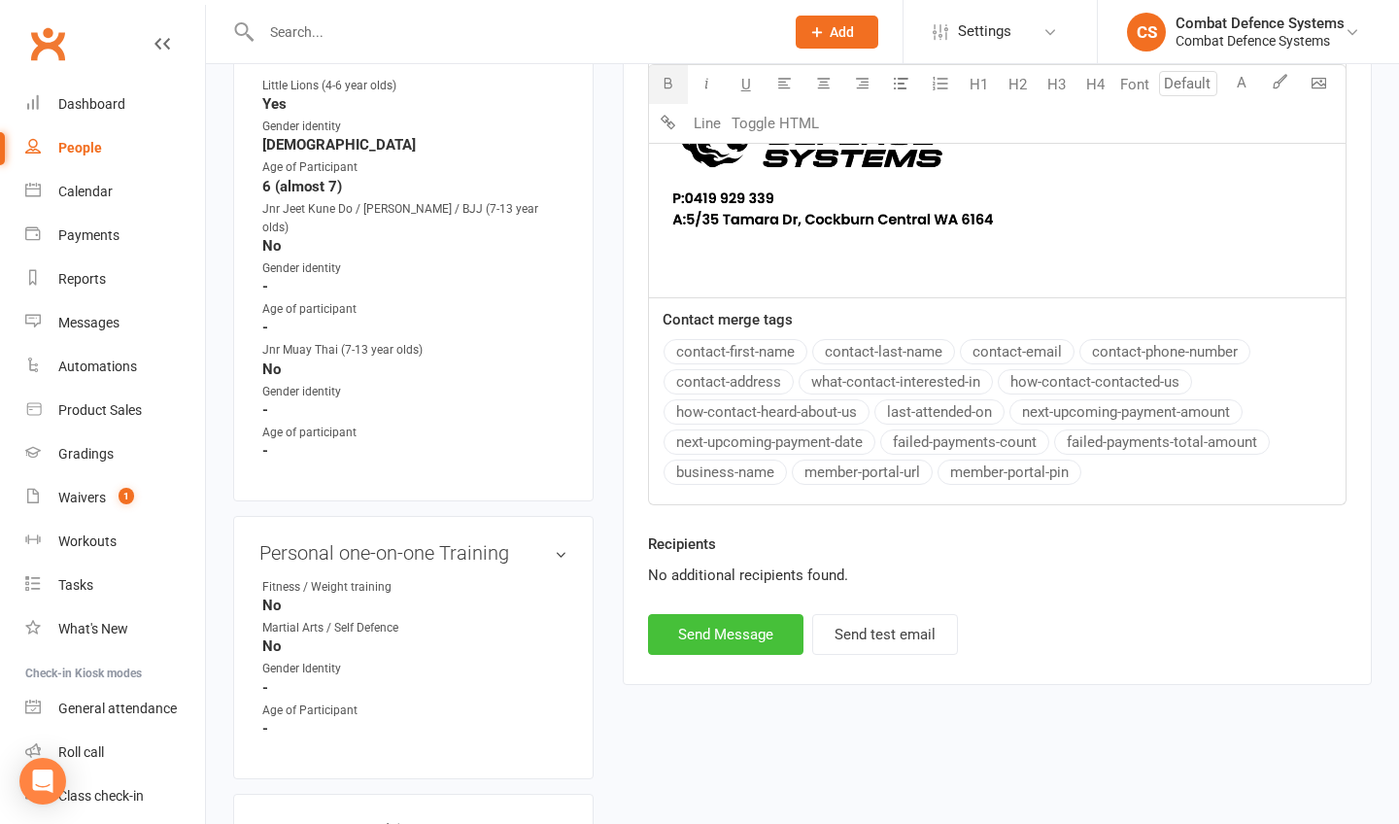
click at [730, 631] on button "Send Message" at bounding box center [725, 634] width 155 height 41
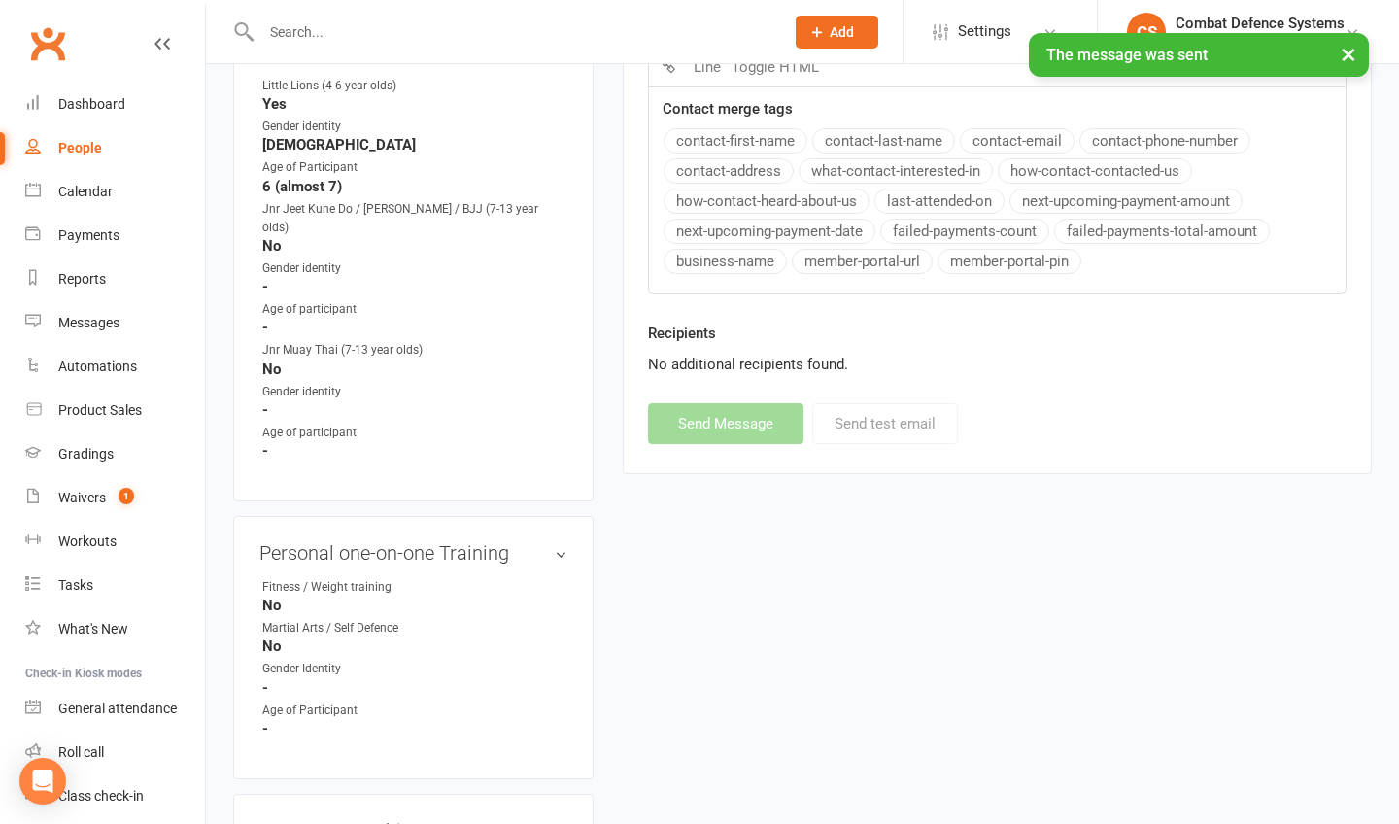
click at [1265, 44] on button "×" at bounding box center [1348, 54] width 35 height 42
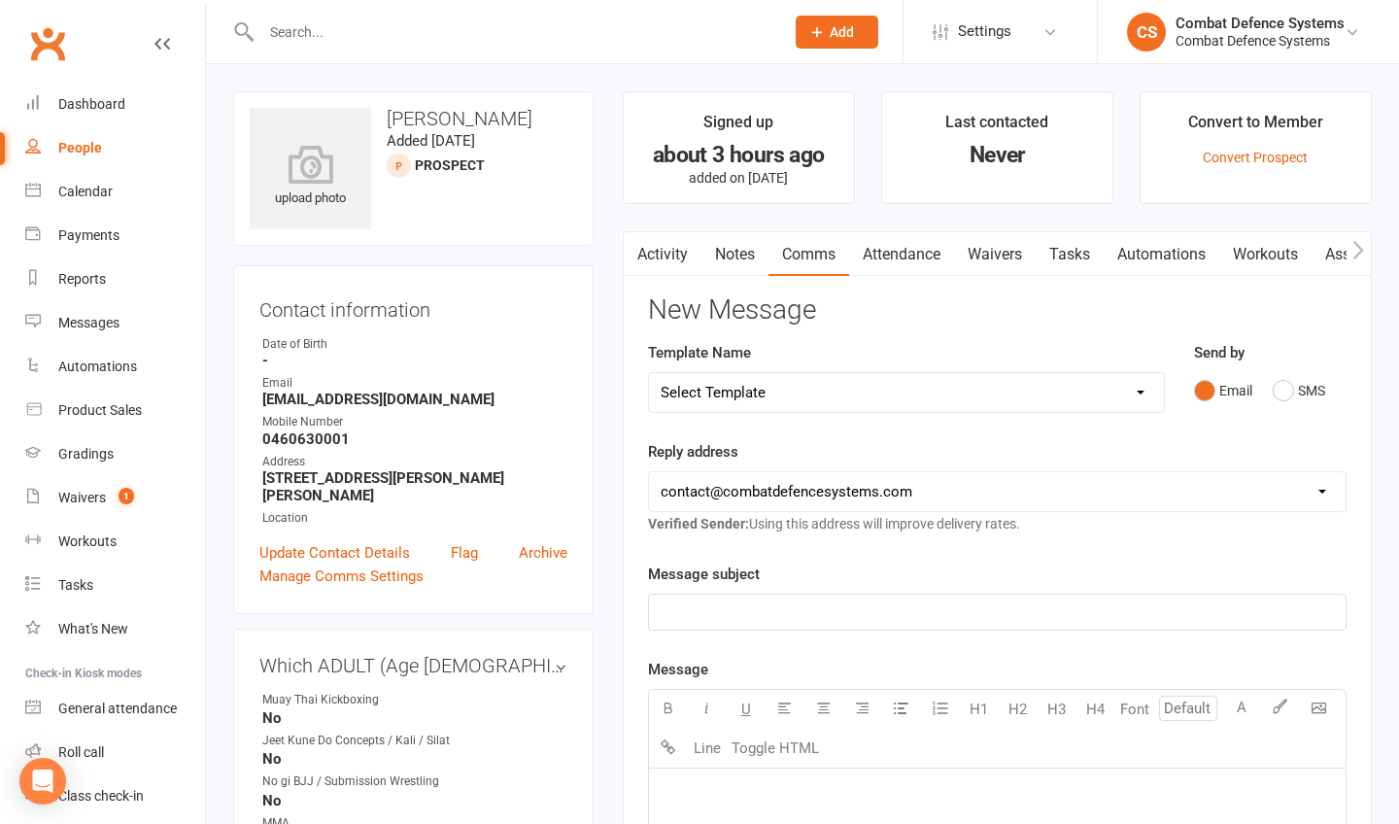
scroll to position [0, 0]
click at [1265, 389] on button "SMS" at bounding box center [1298, 390] width 52 height 37
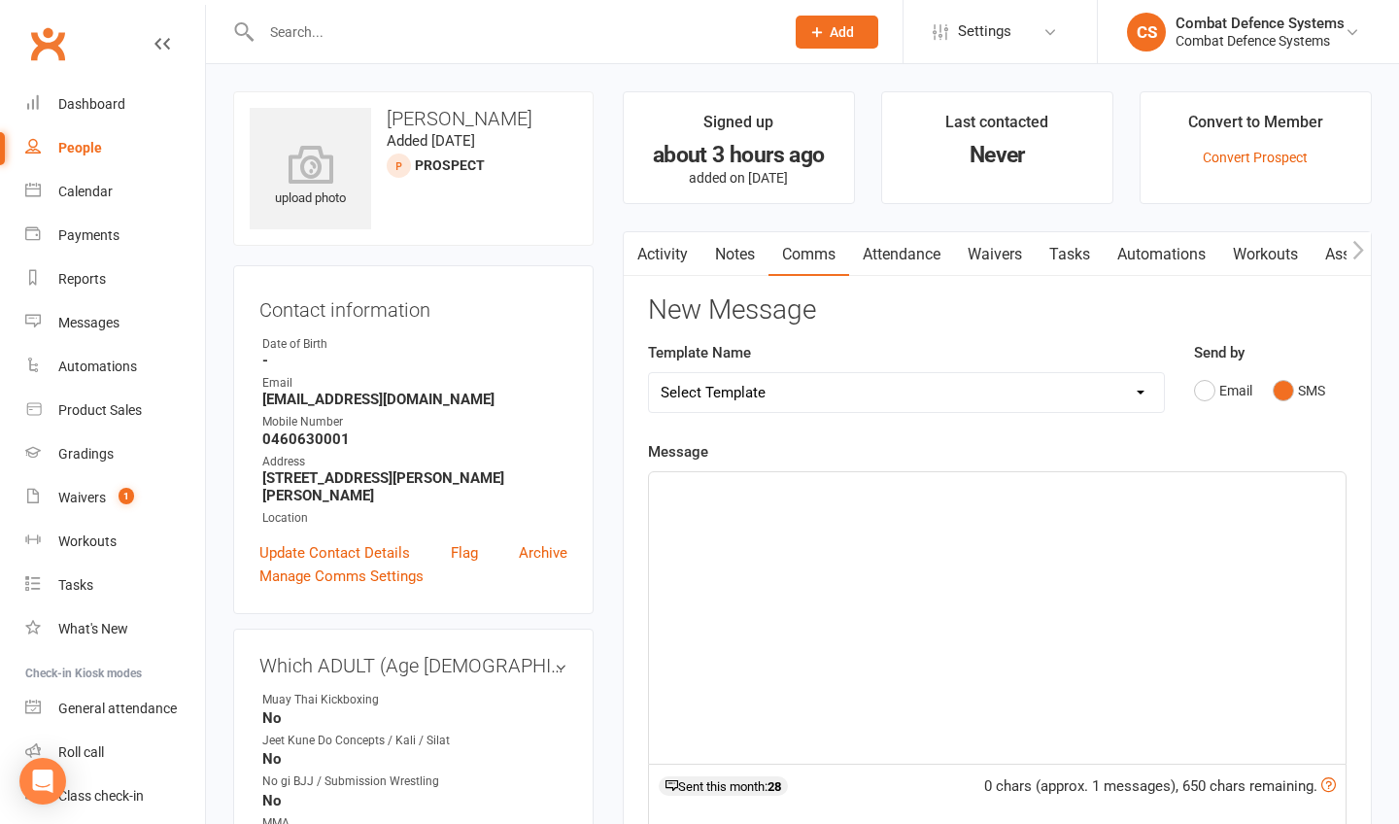
select select "5"
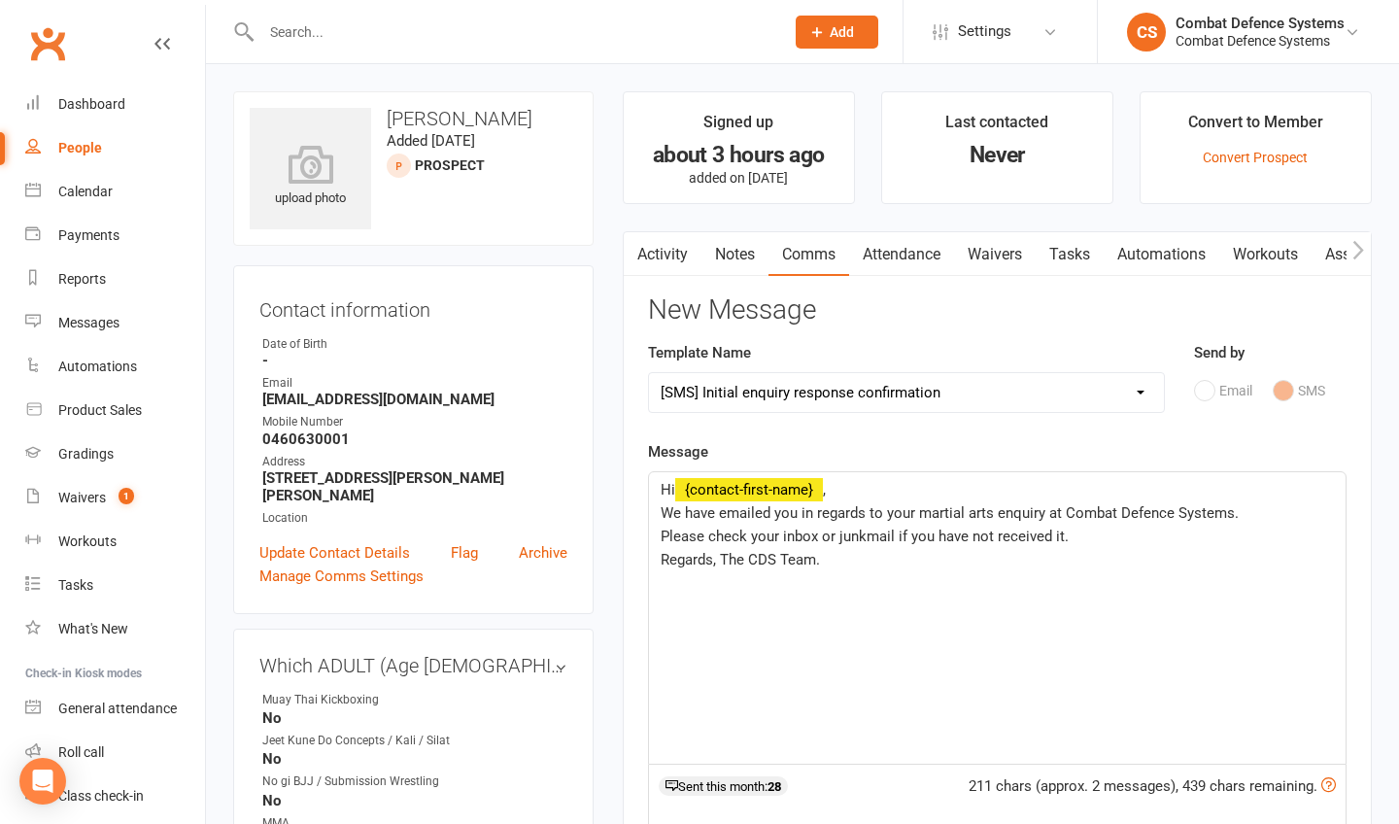
click at [853, 493] on p "Hi ﻿ {contact-first-name} ," at bounding box center [996, 489] width 673 height 23
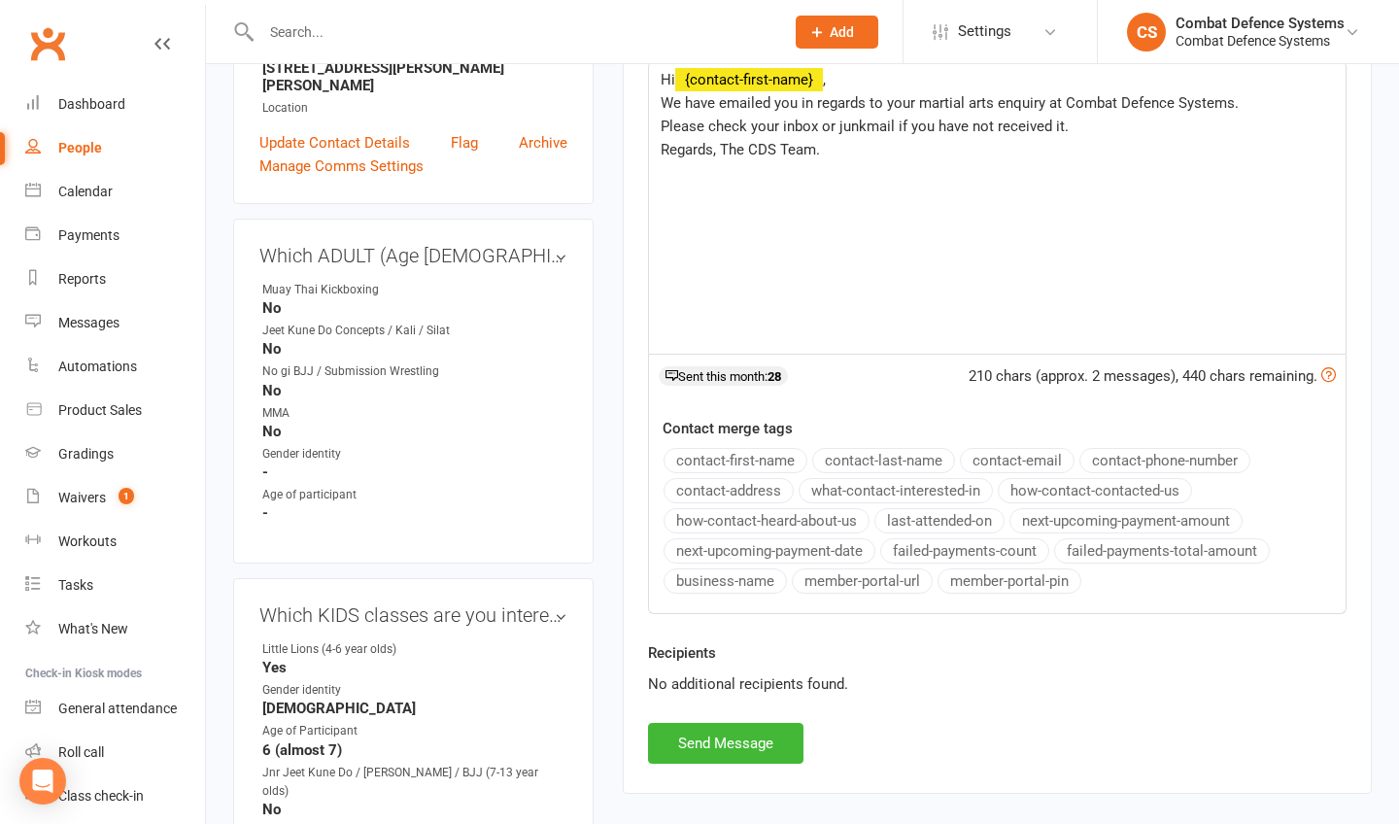
scroll to position [633, 0]
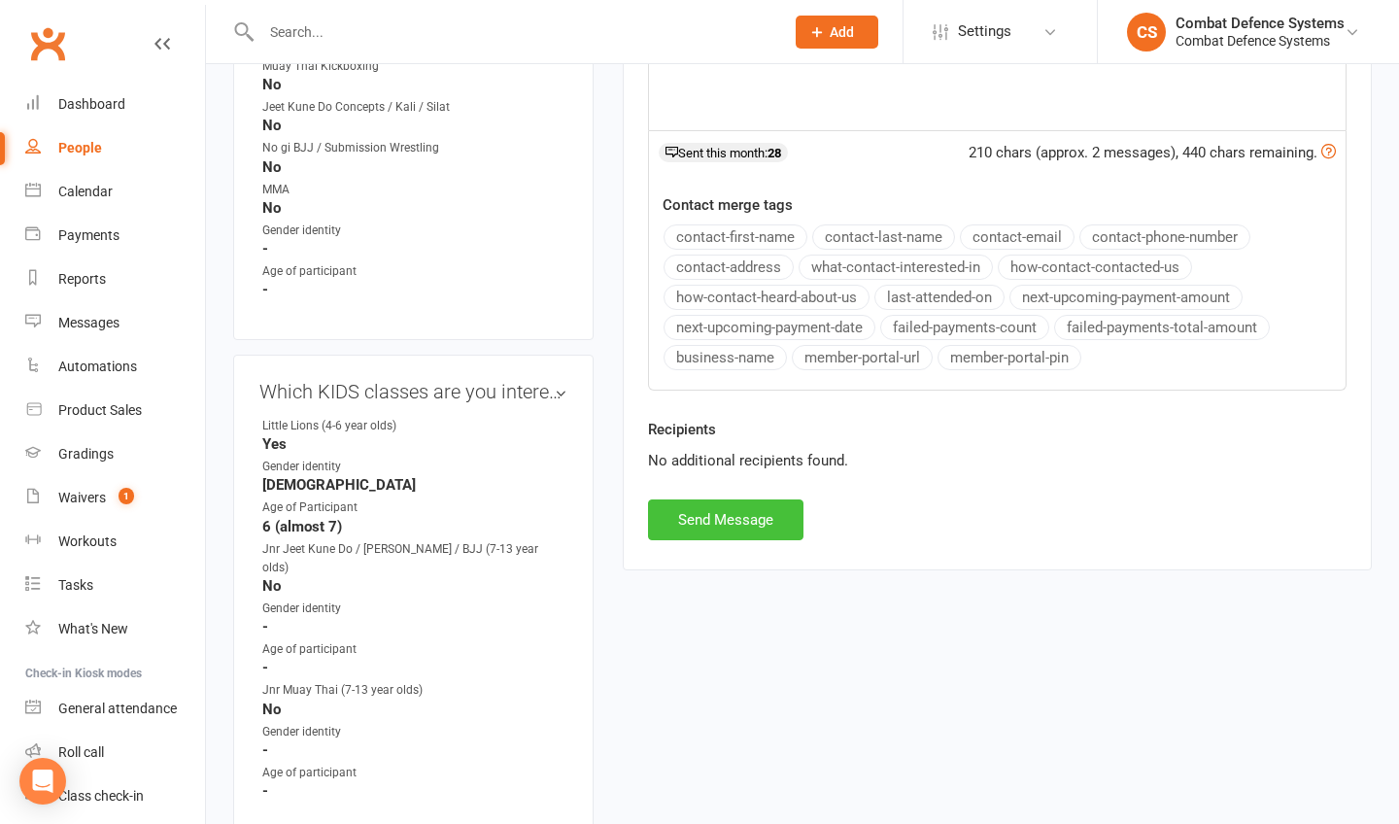
click at [741, 521] on button "Send Message" at bounding box center [725, 519] width 155 height 41
select select
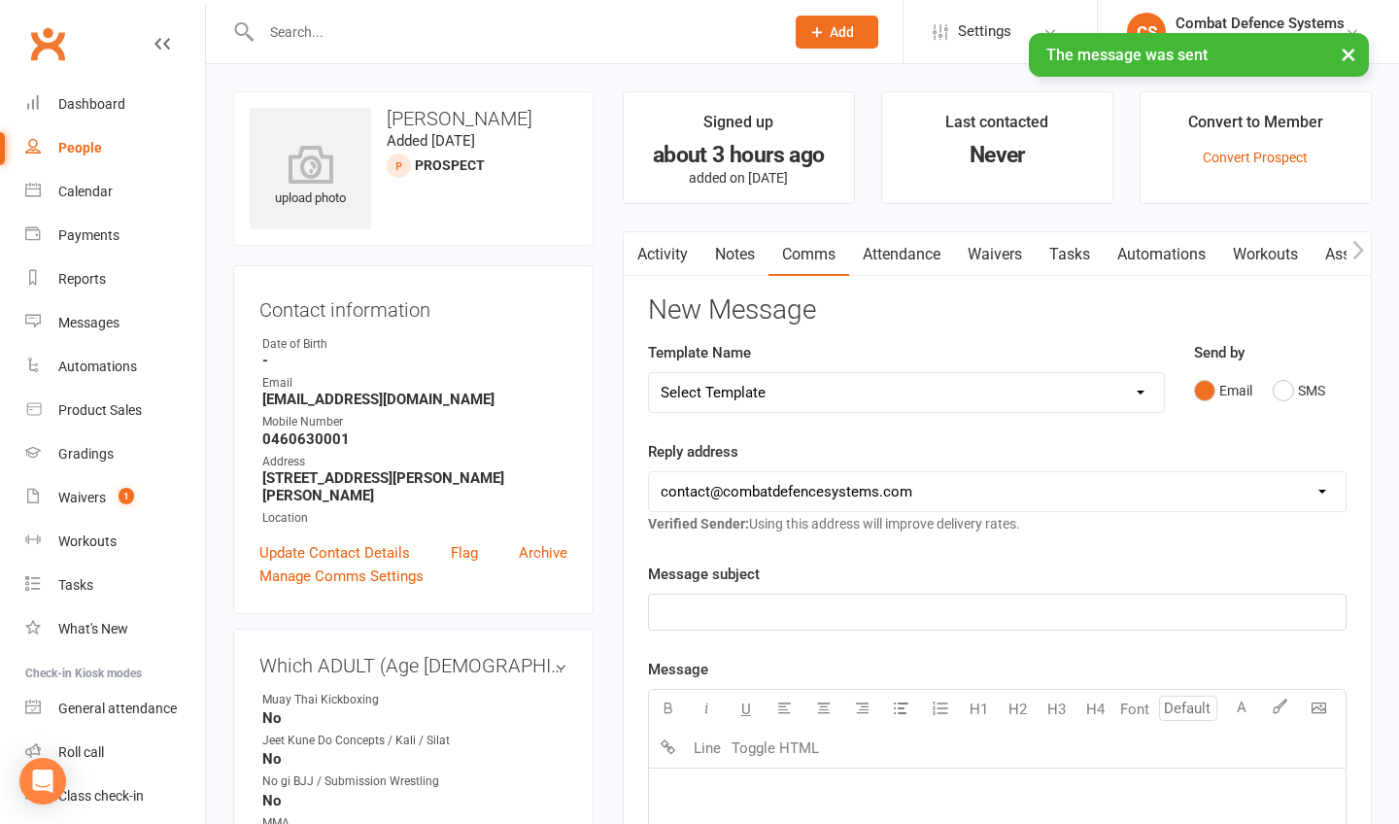
scroll to position [0, 0]
click at [90, 144] on div "People" at bounding box center [80, 148] width 44 height 16
select select "100"
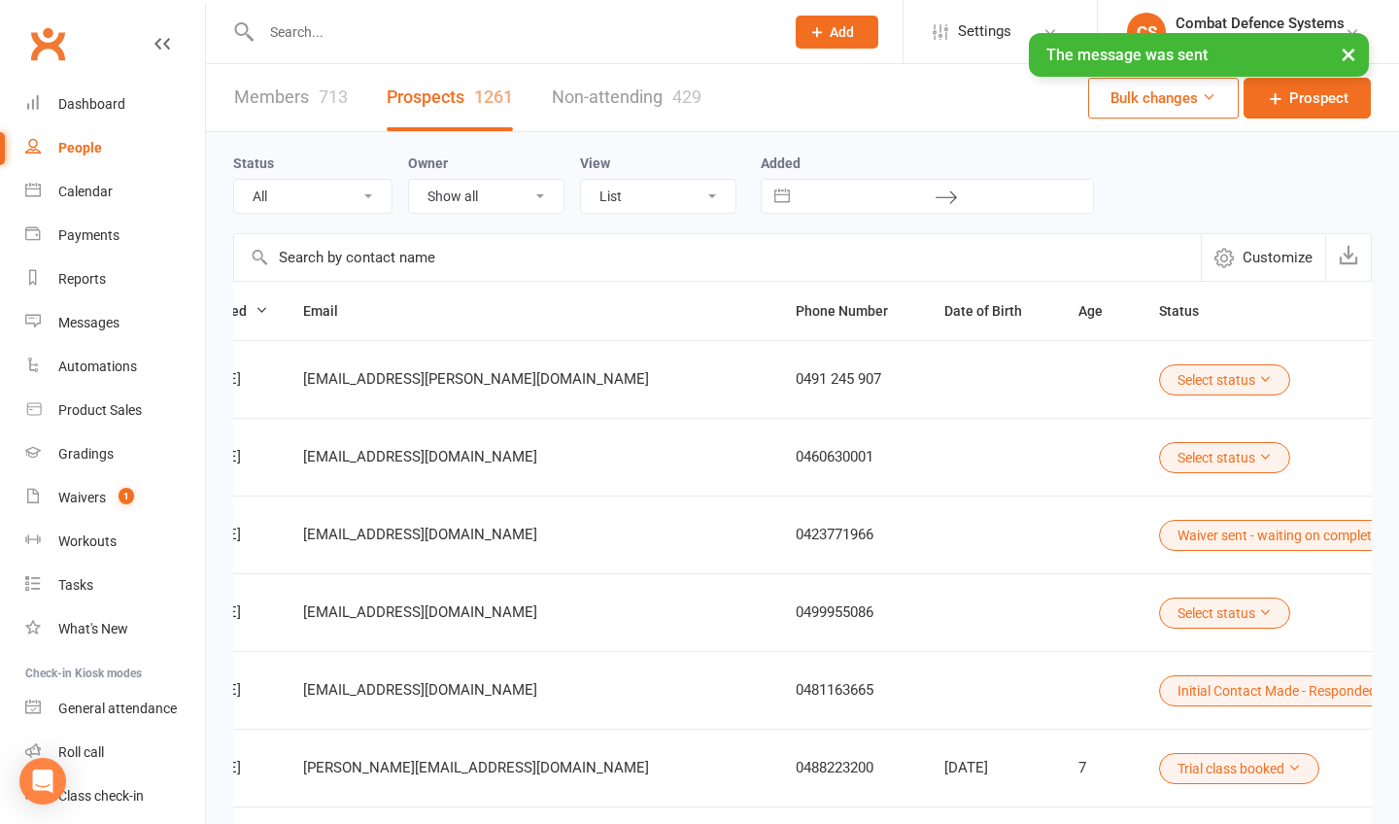
scroll to position [0, 432]
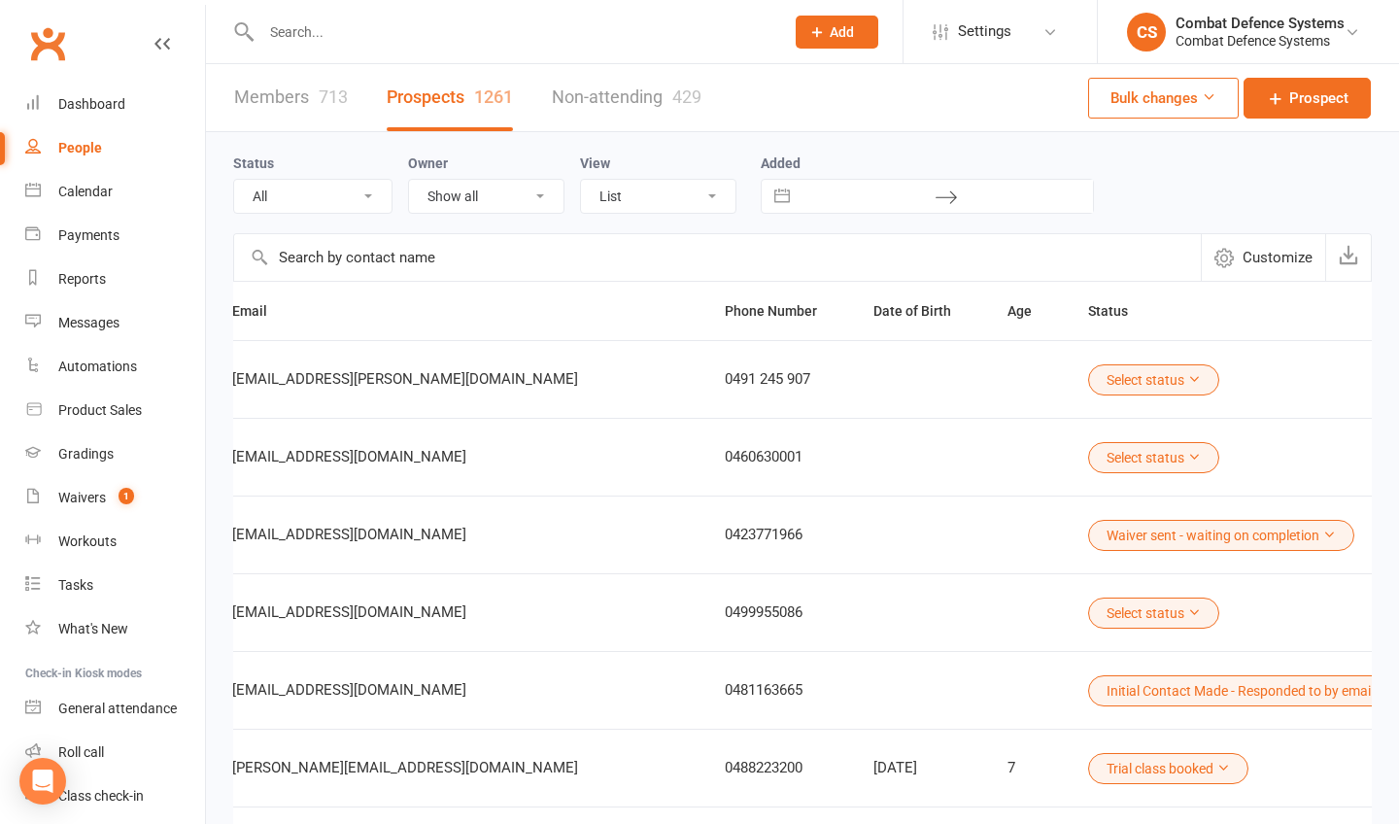
click at [1088, 459] on button "Select status" at bounding box center [1153, 457] width 131 height 31
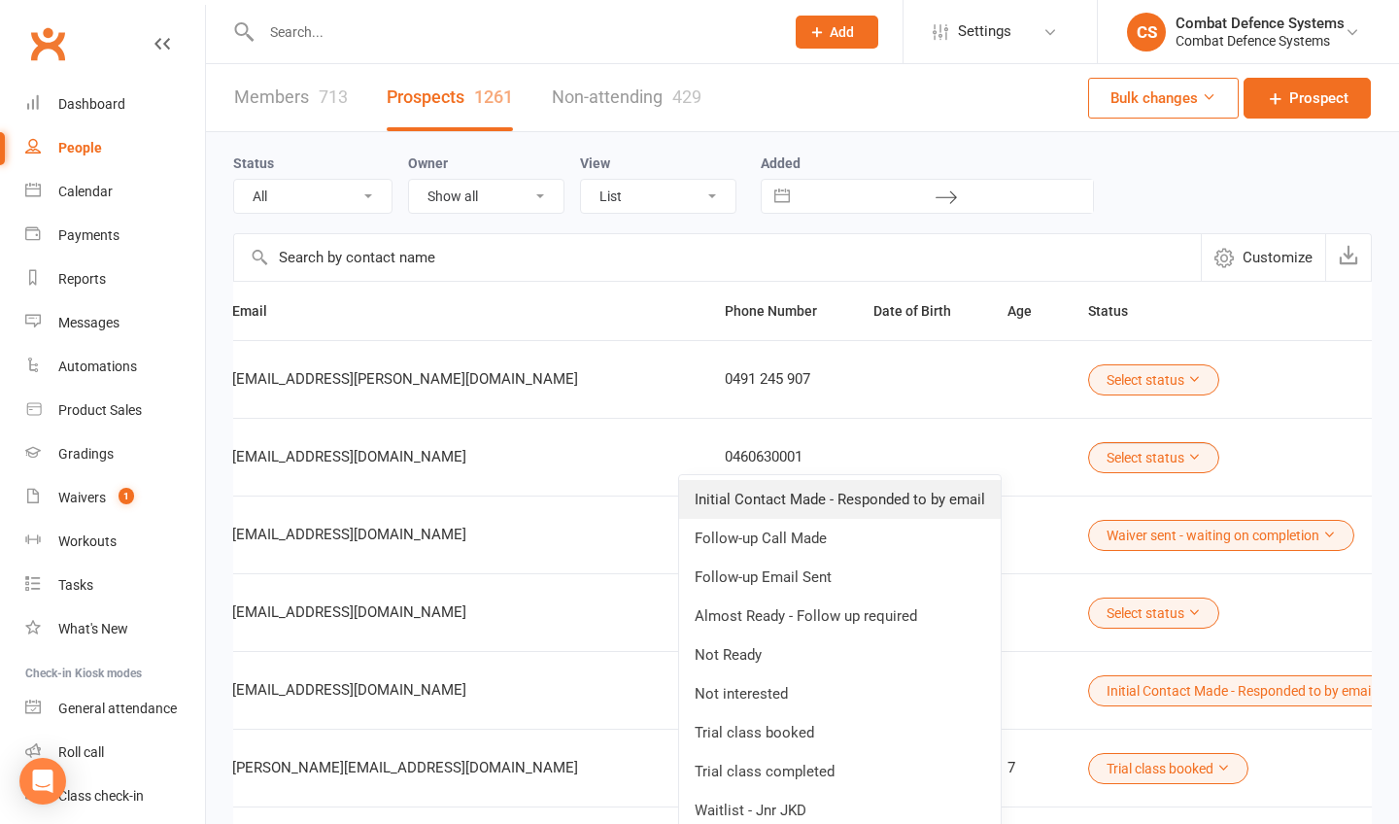
click at [911, 492] on link "Initial Contact Made - Responded to by email" at bounding box center [839, 499] width 321 height 39
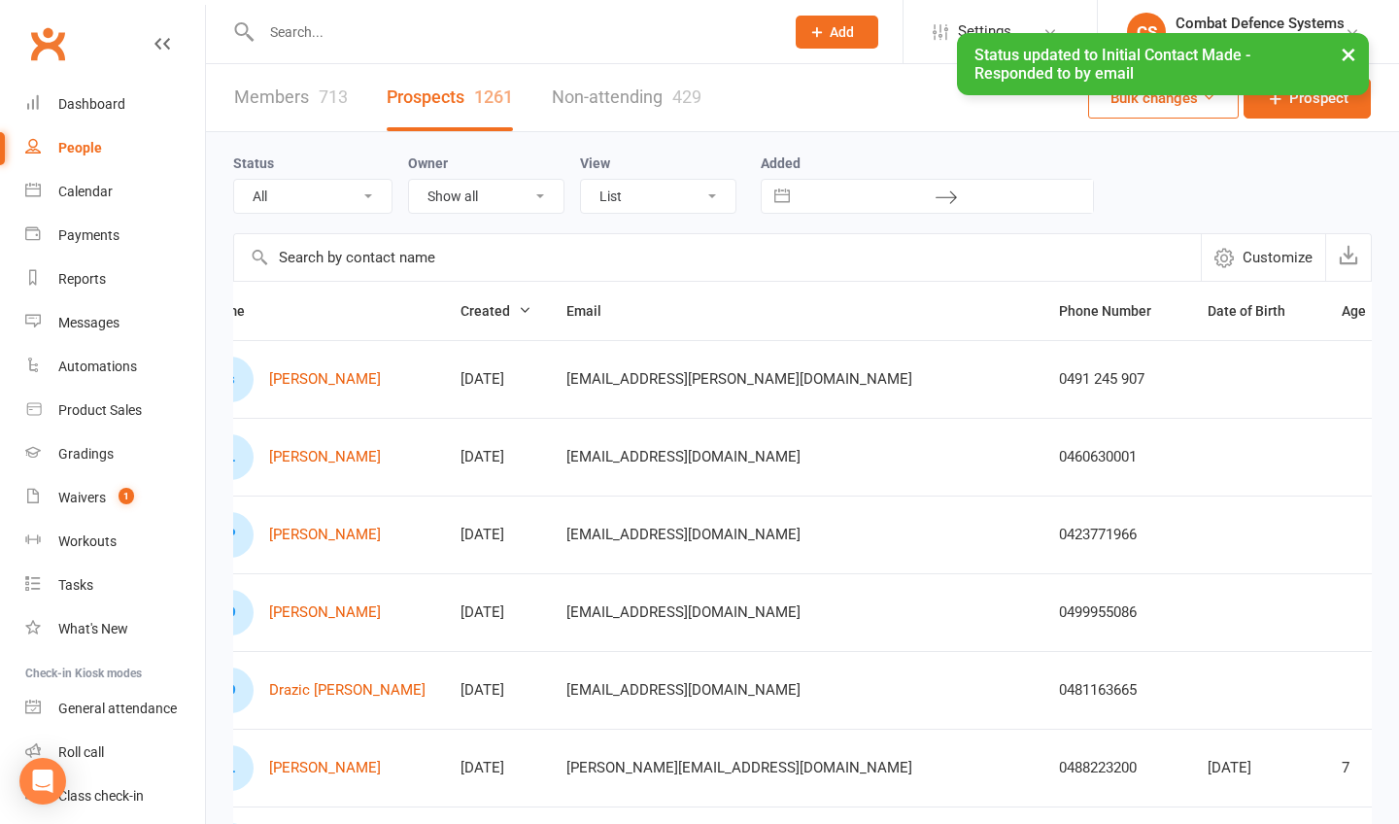
scroll to position [0, 0]
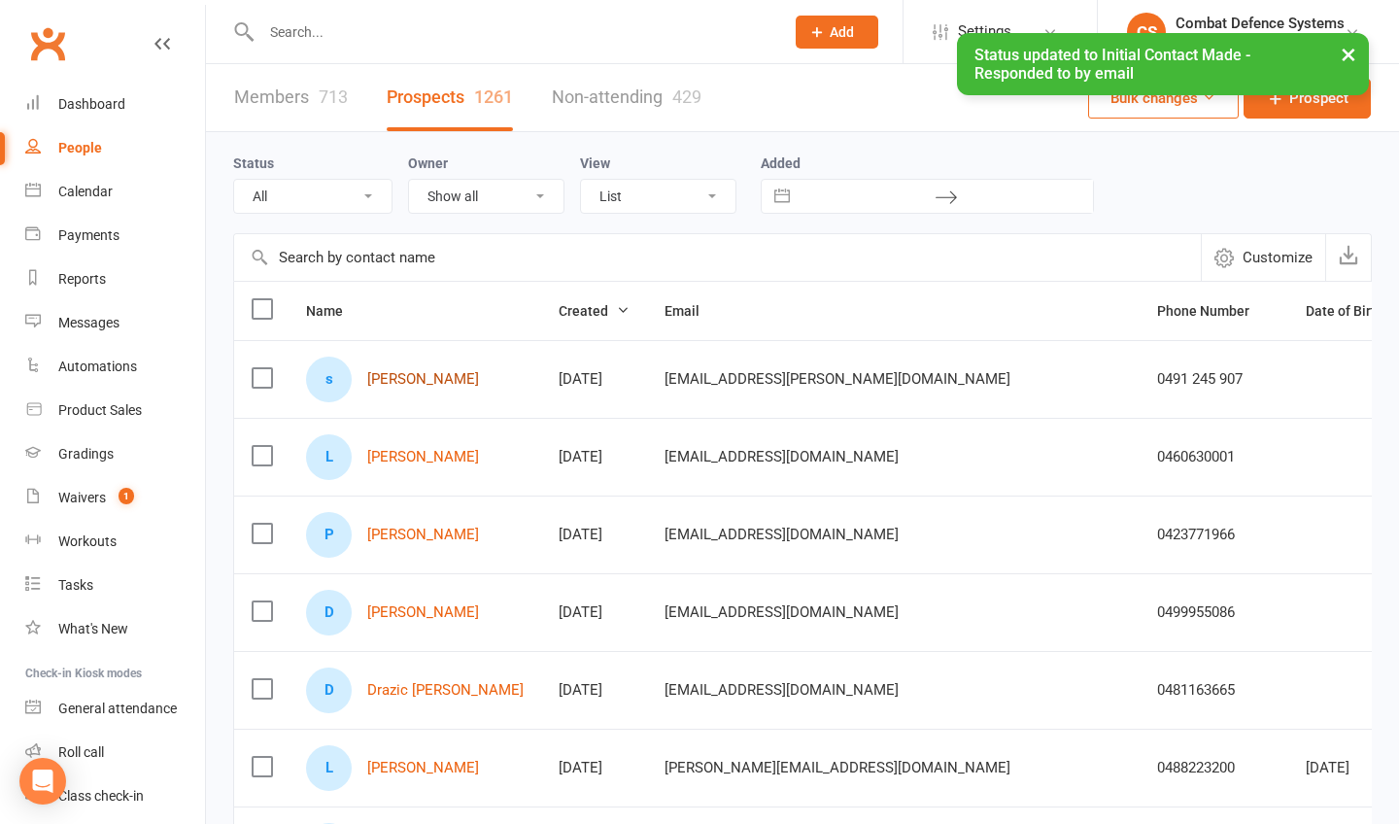
click at [405, 380] on link "[PERSON_NAME]" at bounding box center [423, 379] width 112 height 17
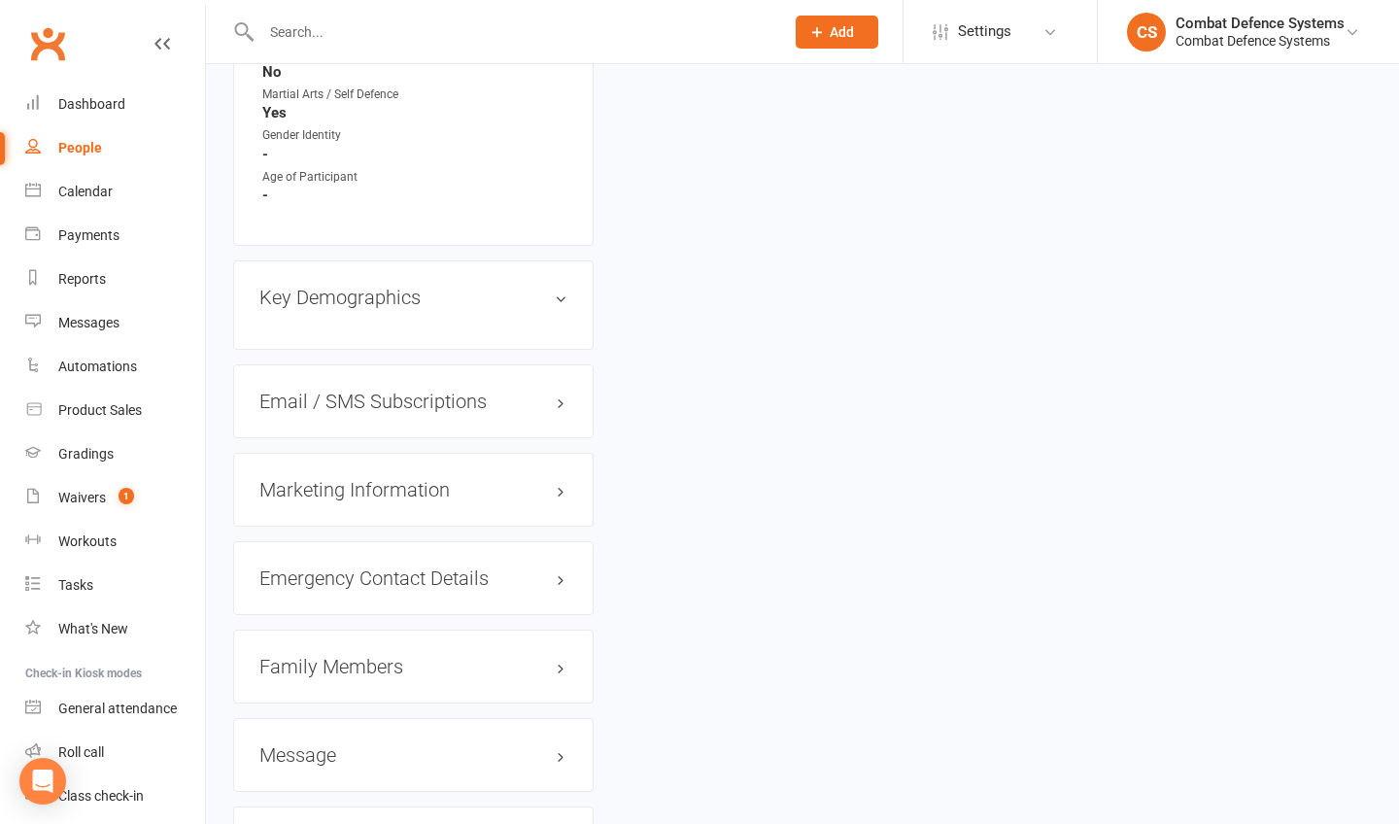
scroll to position [1592, 0]
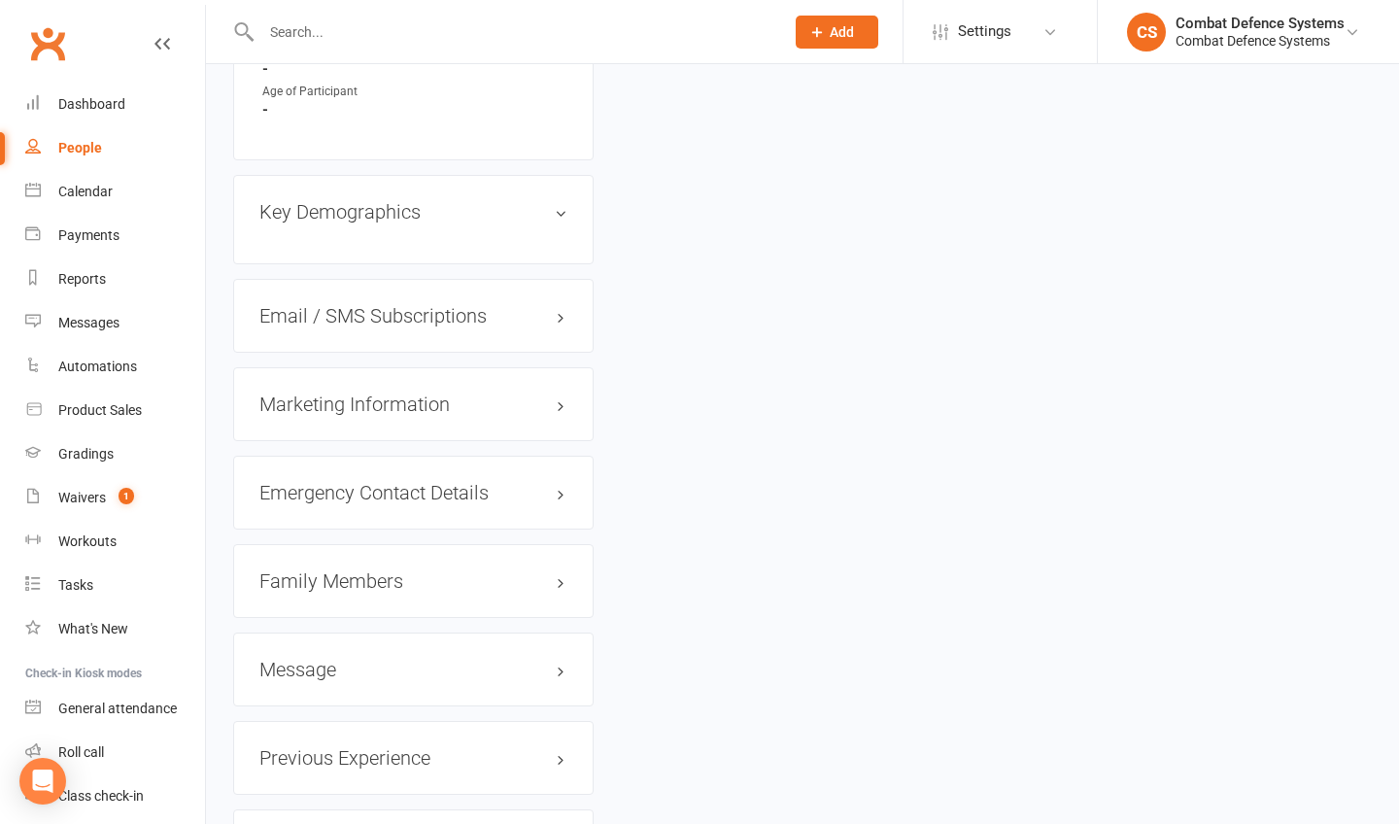
click at [326, 570] on h3 "Family Members" at bounding box center [413, 580] width 308 height 21
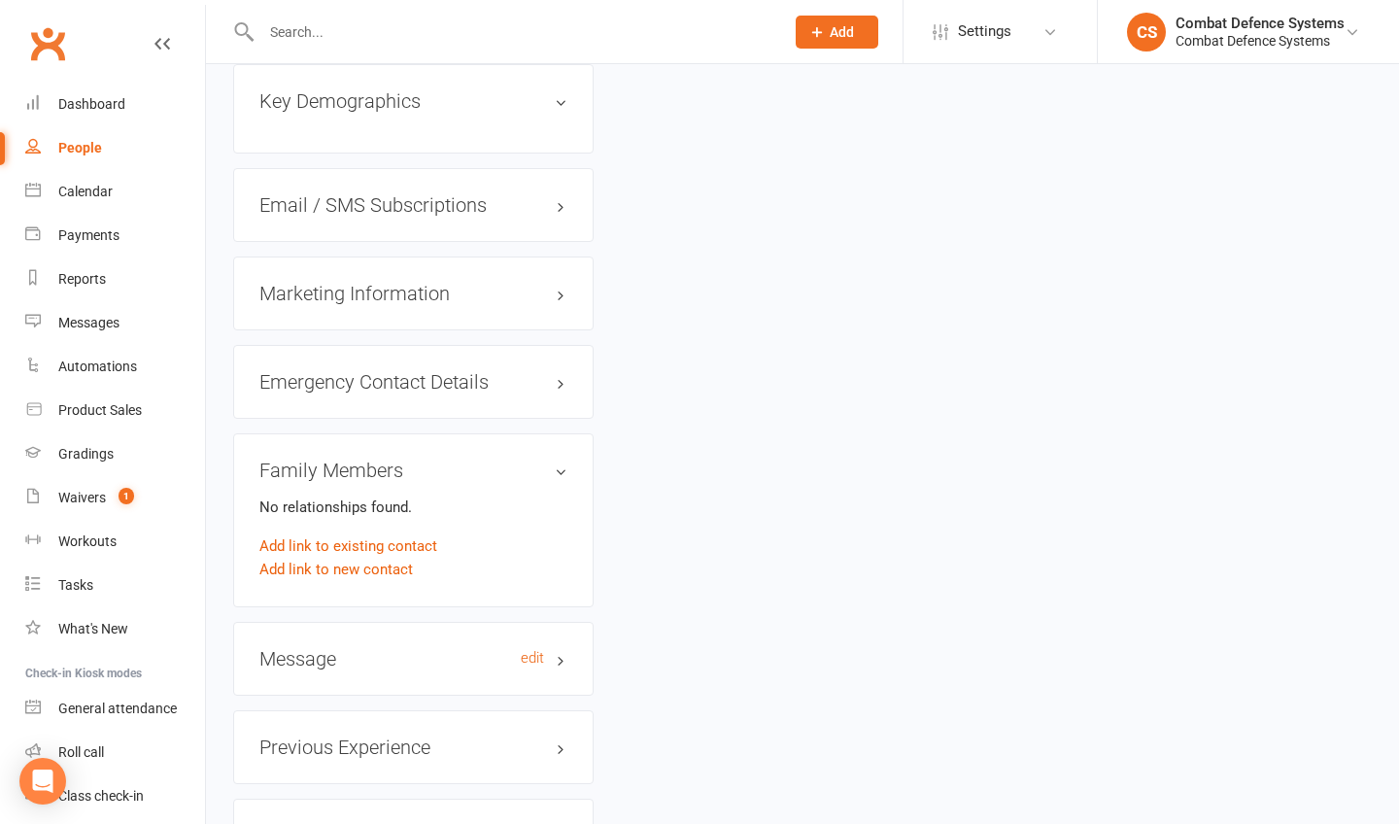
click at [304, 648] on h3 "Message edit" at bounding box center [413, 658] width 308 height 21
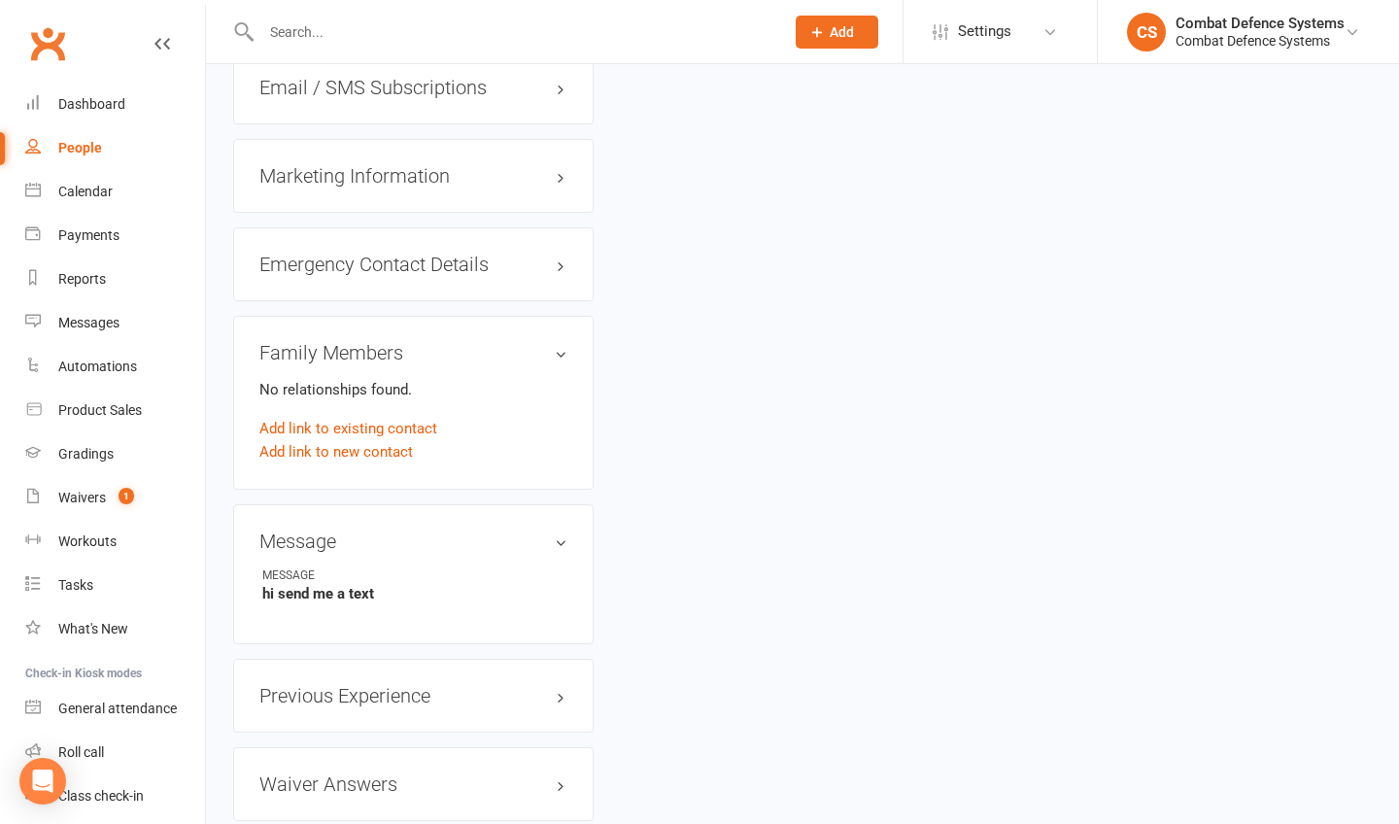
scroll to position [1819, 0]
click at [304, 686] on h3 "Previous Experience edit" at bounding box center [413, 696] width 308 height 21
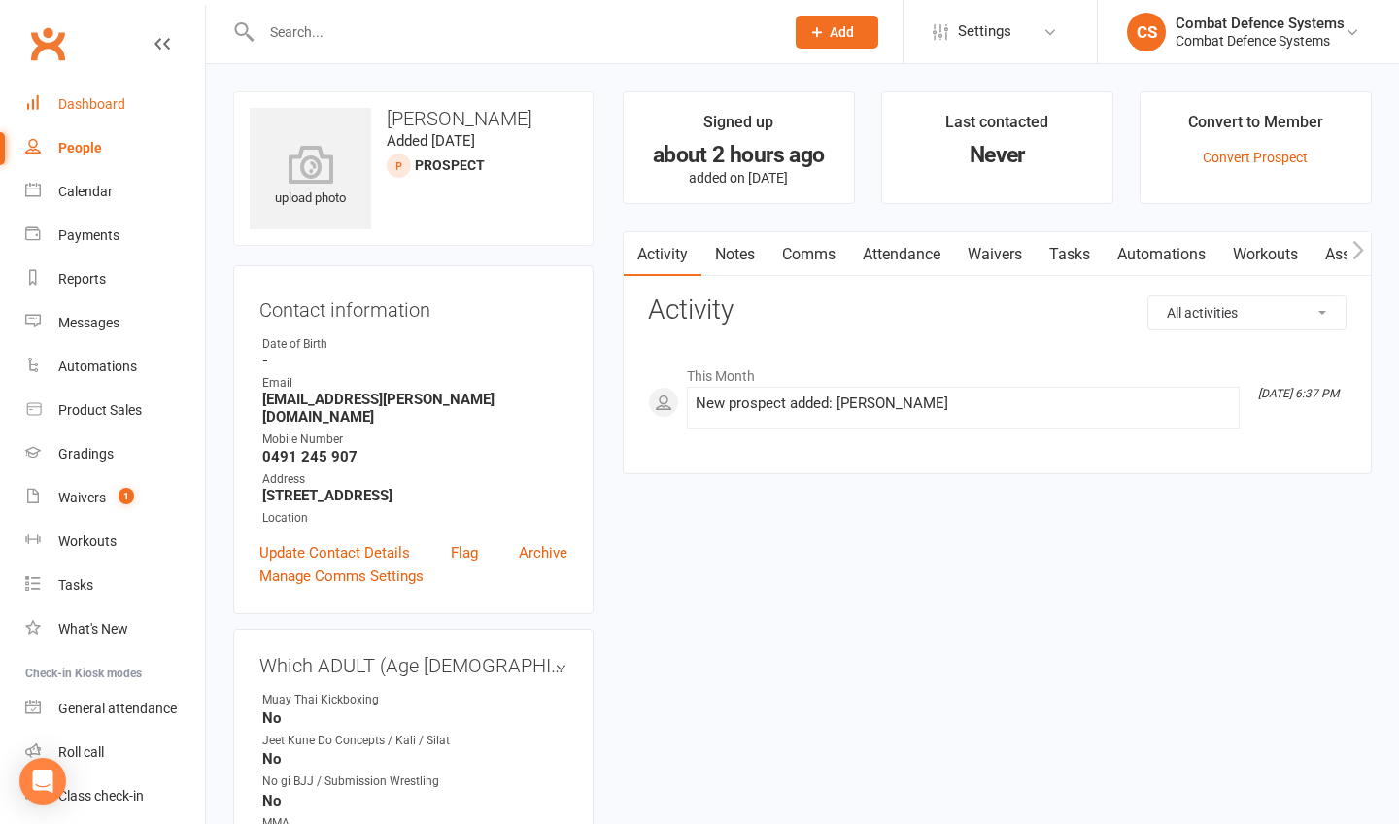
scroll to position [0, 0]
click at [93, 110] on div "Dashboard" at bounding box center [91, 104] width 67 height 16
